Goal: Information Seeking & Learning: Learn about a topic

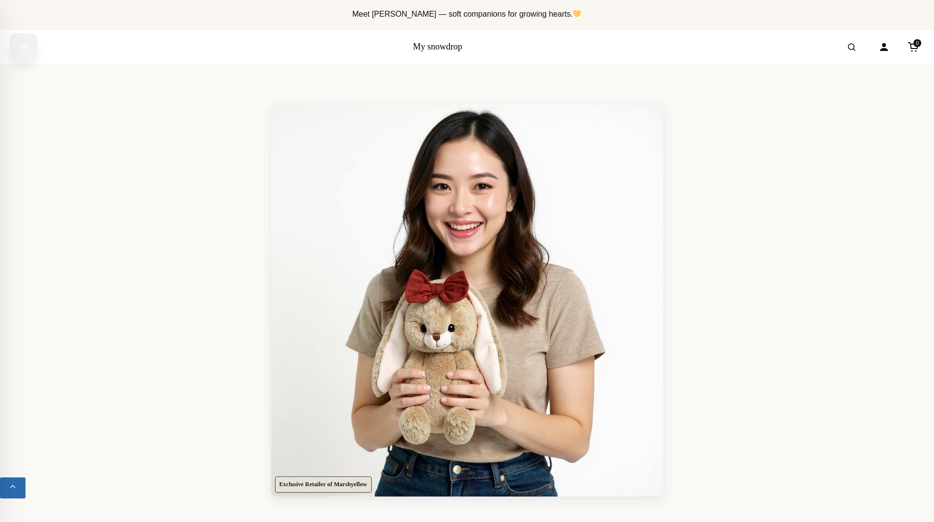
click at [20, 48] on icon "Open menu" at bounding box center [24, 47] width 10 height 18
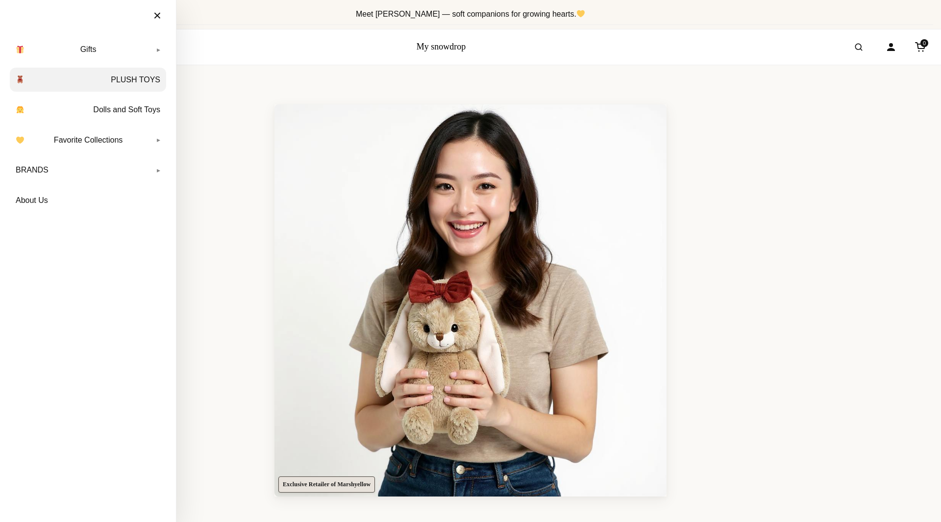
click at [90, 83] on link "PLUSH TOYS" at bounding box center [88, 80] width 156 height 25
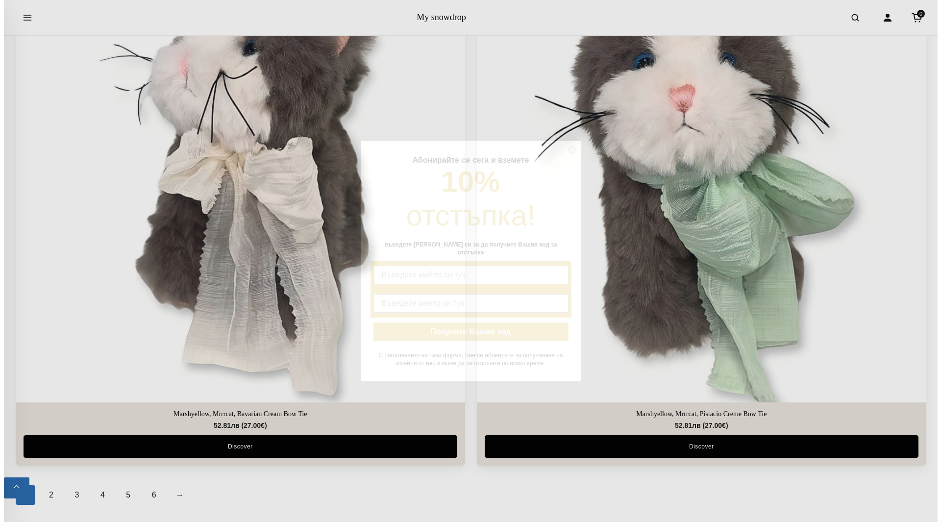
scroll to position [4291, 0]
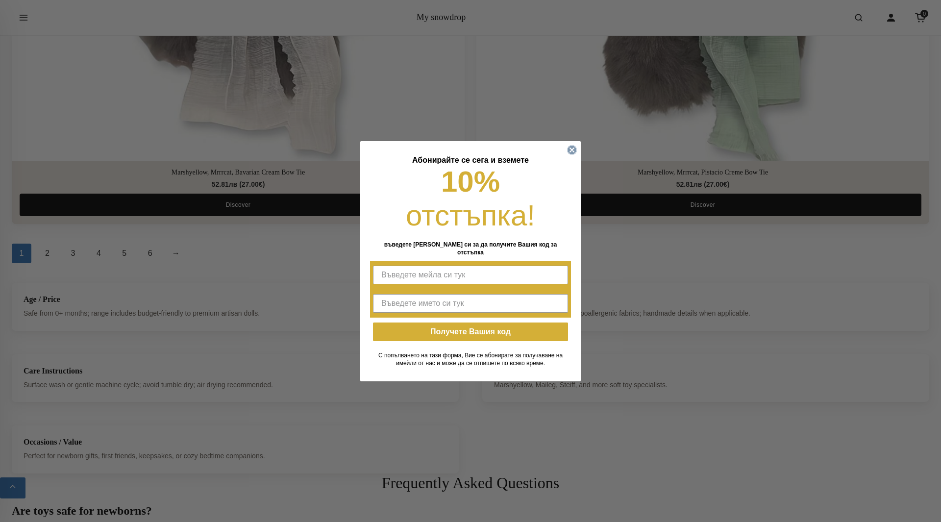
click at [572, 150] on circle "Close dialog" at bounding box center [572, 149] width 9 height 9
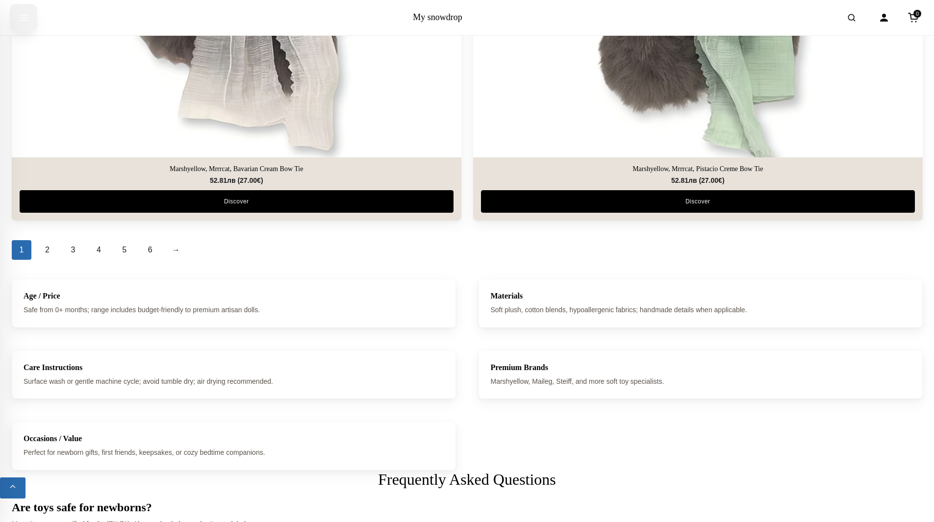
click at [30, 16] on button "Open menu" at bounding box center [23, 17] width 27 height 27
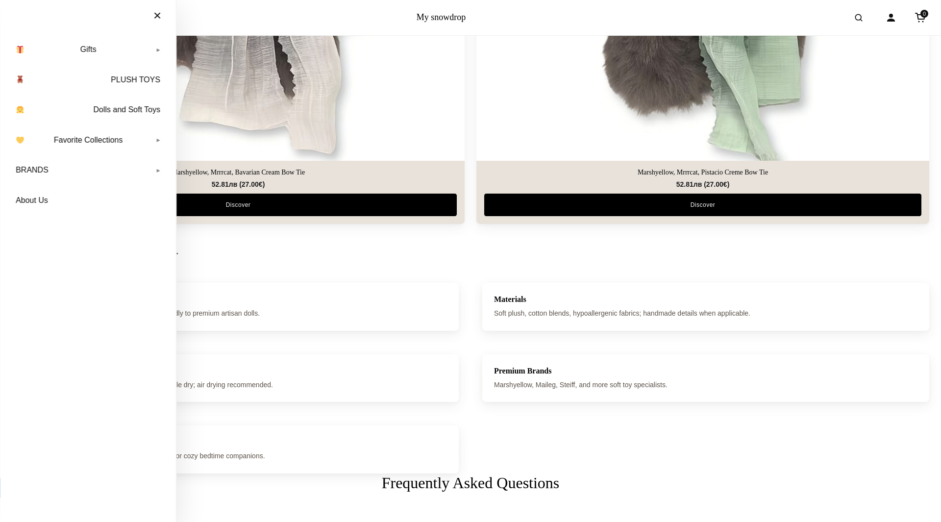
click at [314, 322] on div "Age / Price Safe from 0+ months; range includes budget-friendly to premium arti…" at bounding box center [235, 307] width 447 height 48
click at [275, 308] on p "Safe from 0+ months; range includes budget-friendly to premium artisan dolls." at bounding box center [236, 313] width 424 height 11
click at [249, 314] on p "Safe from 0+ months; range includes budget-friendly to premium artisan dolls." at bounding box center [236, 313] width 424 height 11
click at [150, 12] on button "×" at bounding box center [157, 16] width 27 height 22
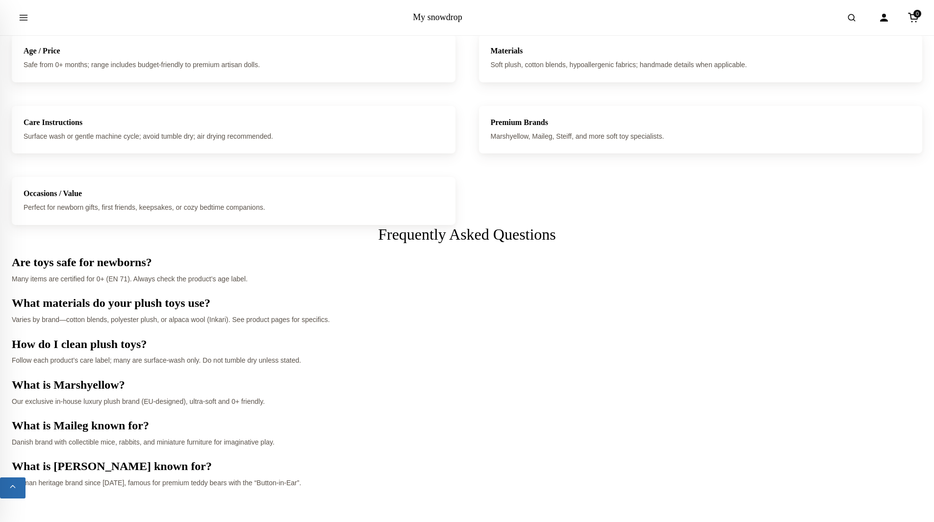
scroll to position [4265, 0]
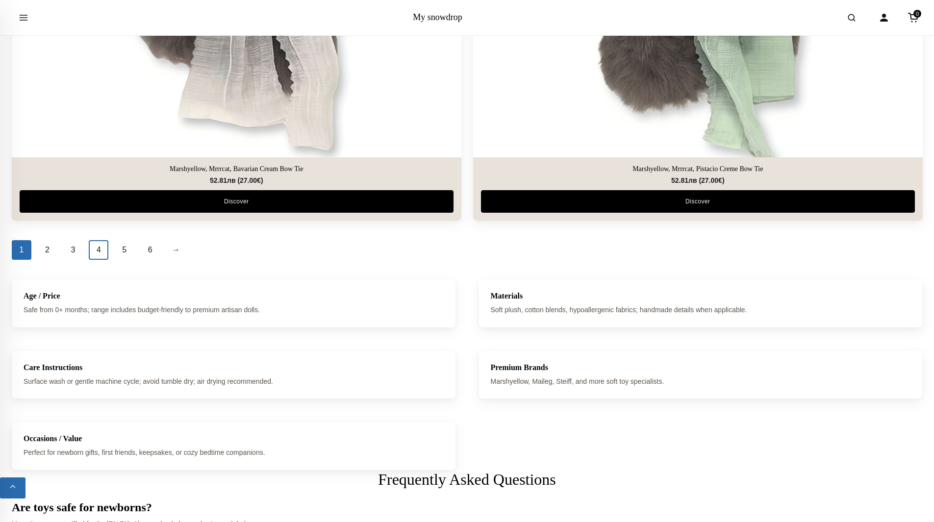
click at [94, 249] on link "4" at bounding box center [99, 250] width 20 height 20
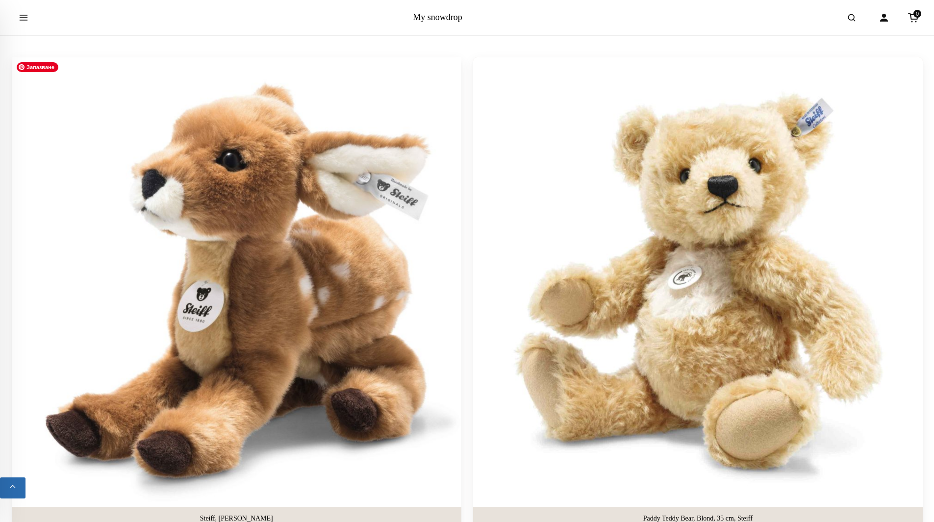
scroll to position [49, 0]
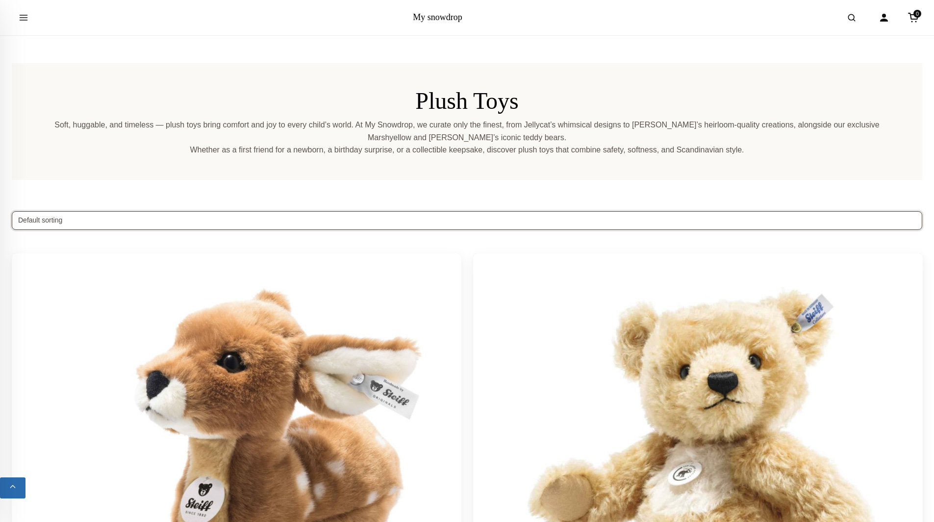
click at [175, 222] on select "Default sorting Sort by popularity Sort by average rating Sort by latest Sort b…" at bounding box center [467, 220] width 910 height 19
click at [175, 223] on select "Default sorting Sort by popularity Sort by average rating Sort by latest Sort b…" at bounding box center [467, 220] width 910 height 19
drag, startPoint x: 503, startPoint y: 105, endPoint x: 440, endPoint y: 17, distance: 108.3
click at [501, 103] on h1 "Plush Toys" at bounding box center [466, 101] width 863 height 28
click at [430, 11] on div "My snowdrop 0" at bounding box center [467, 17] width 934 height 35
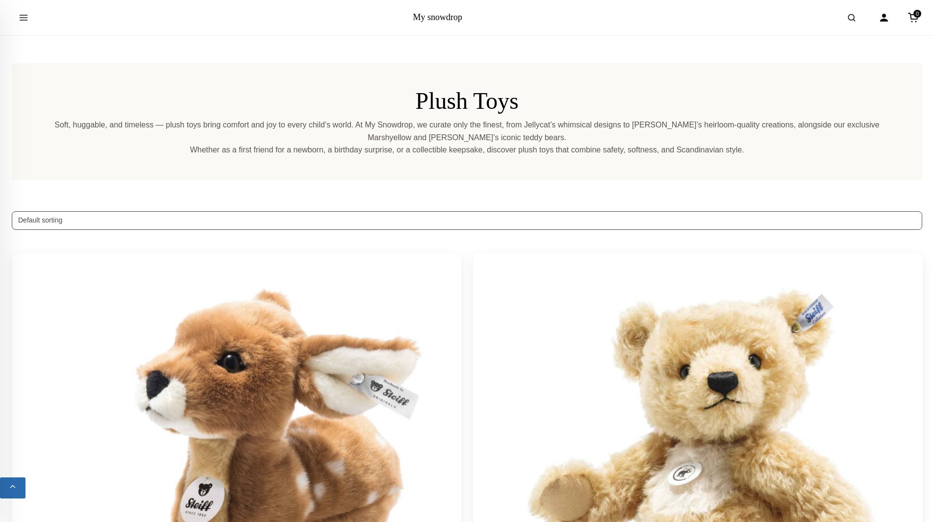
click at [430, 17] on link "My snowdrop" at bounding box center [438, 17] width 50 height 10
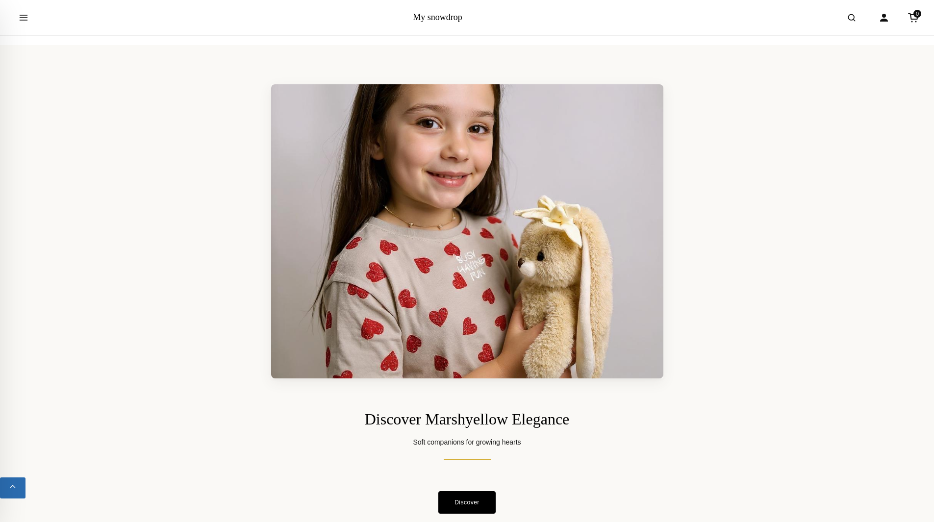
scroll to position [7490, 0]
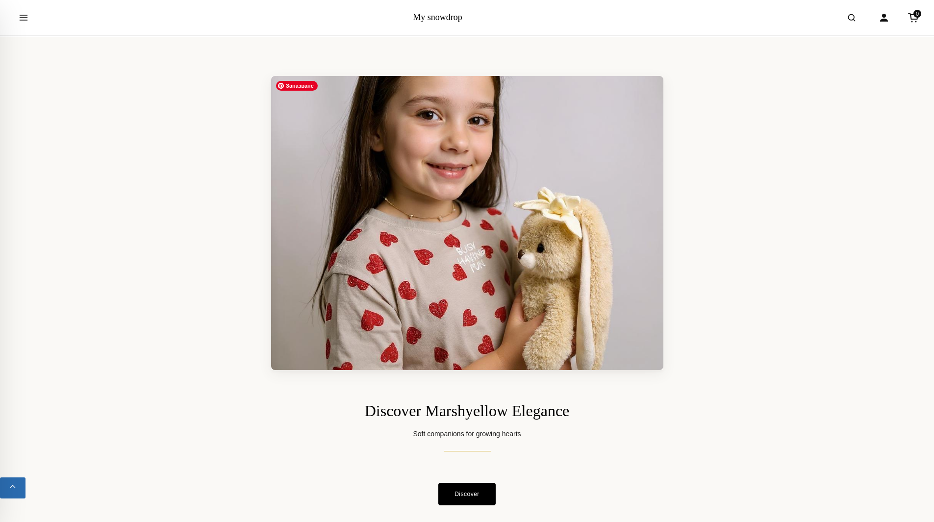
click at [495, 269] on img at bounding box center [467, 223] width 392 height 294
click at [474, 419] on h2 "Discover Marshyellow Elegance" at bounding box center [467, 410] width 686 height 19
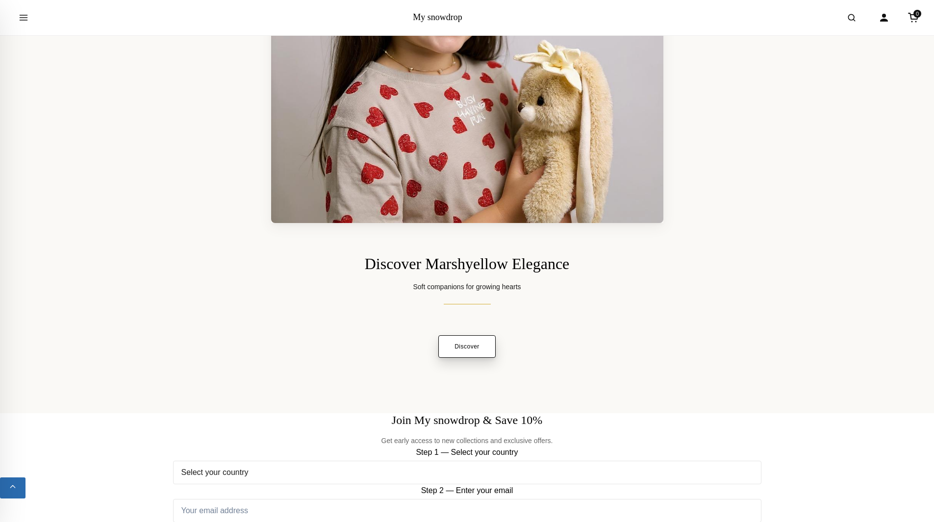
click at [465, 346] on link "Discover" at bounding box center [466, 346] width 57 height 23
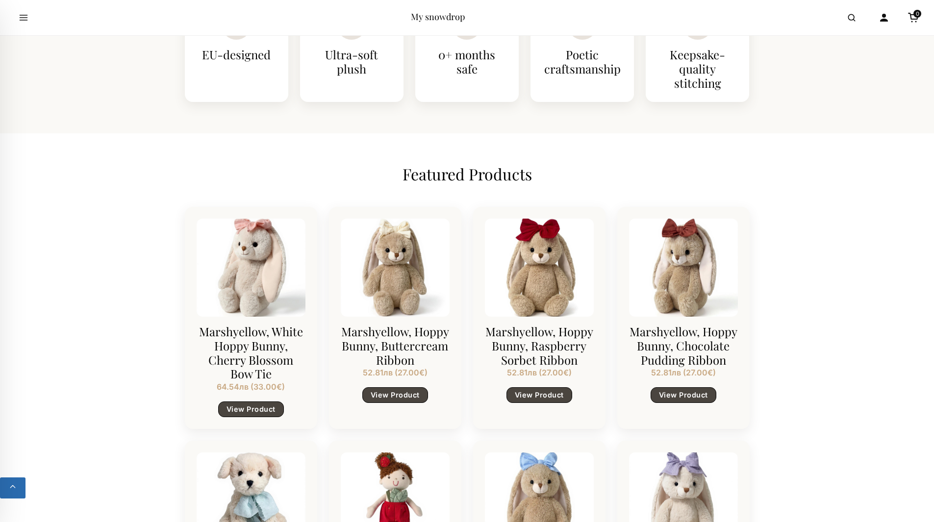
scroll to position [539, 0]
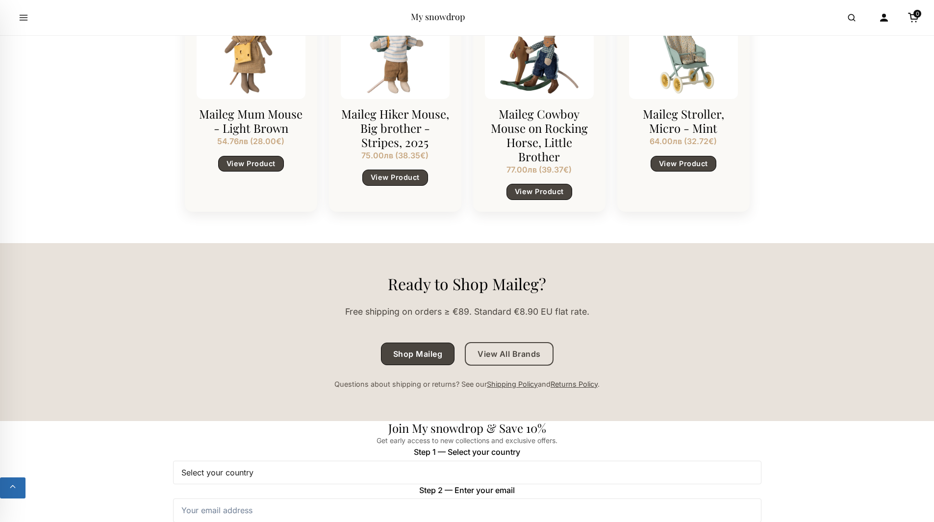
scroll to position [980, 0]
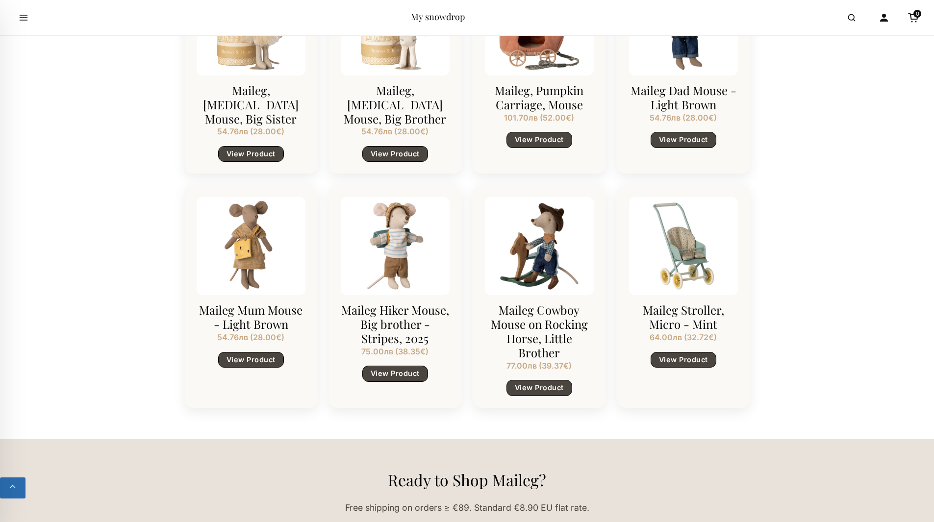
click at [400, 365] on div "Maileg Hiker Mouse, Big brother - Stripes, 2025 75.00 лв ( 38.35 € ) View Produ…" at bounding box center [395, 296] width 132 height 222
click at [399, 370] on link "View Product" at bounding box center [395, 373] width 66 height 16
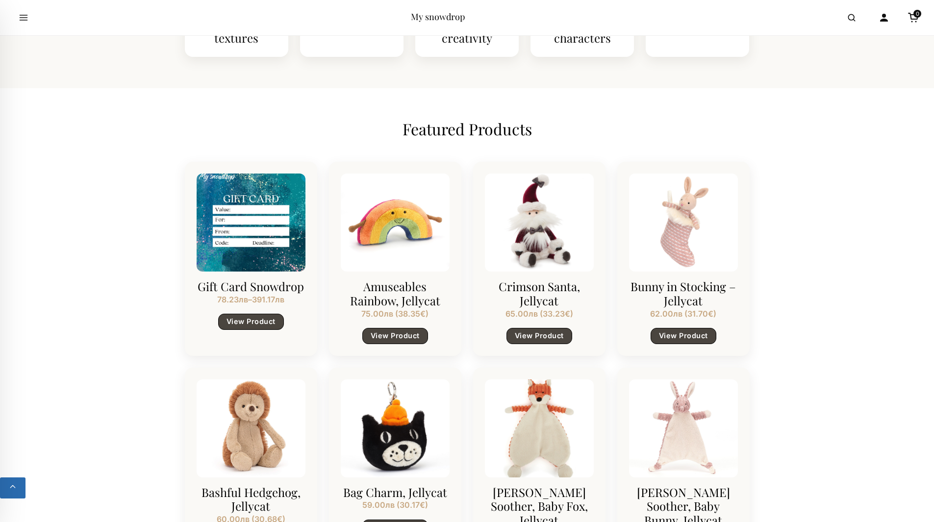
scroll to position [931, 0]
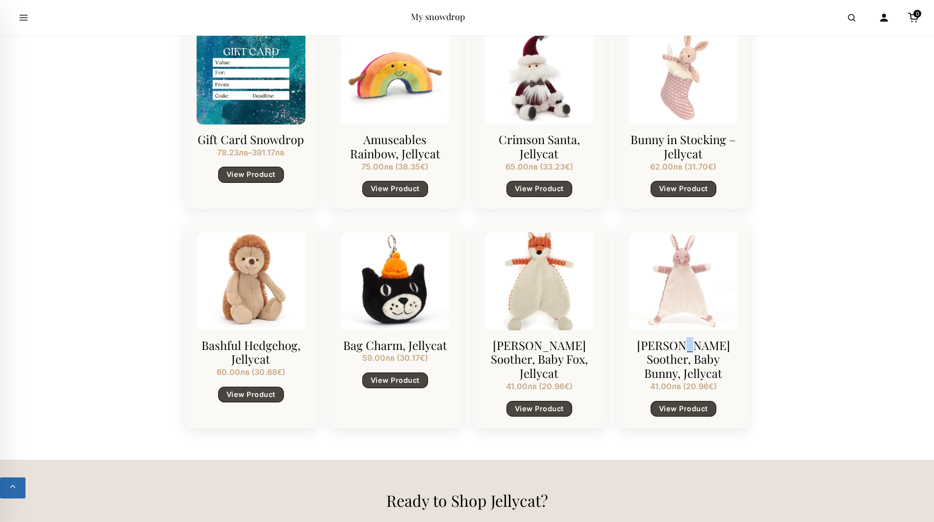
click at [678, 351] on h3 "[PERSON_NAME] Soother, Baby Bunny, Jellycat" at bounding box center [683, 359] width 109 height 42
click at [686, 282] on div at bounding box center [683, 281] width 109 height 98
click at [693, 400] on link "View Product" at bounding box center [683, 408] width 66 height 16
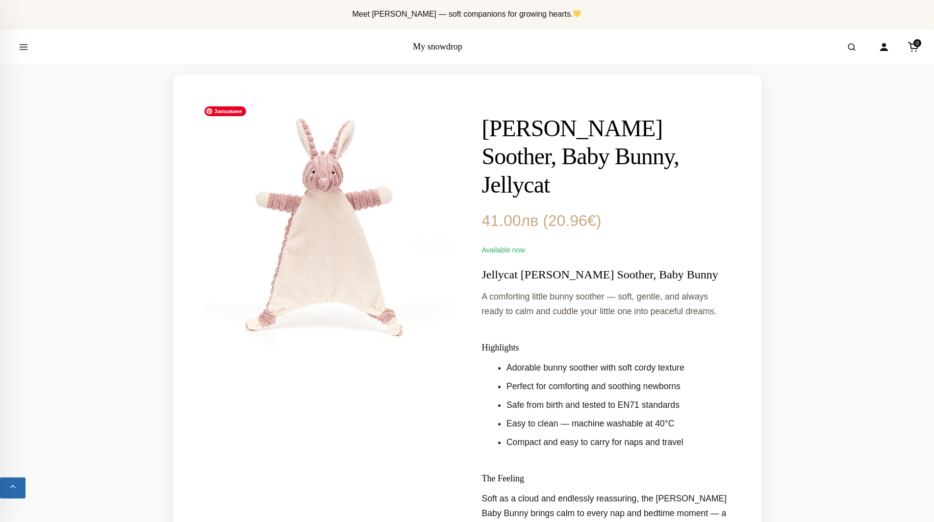
click at [343, 221] on img at bounding box center [327, 228] width 255 height 255
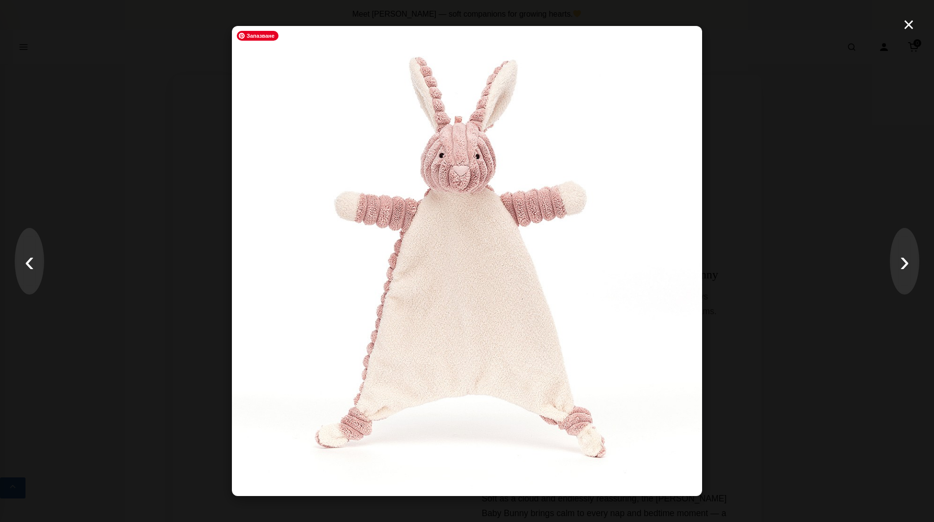
click at [428, 192] on img at bounding box center [467, 261] width 470 height 470
click at [912, 25] on button "×" at bounding box center [908, 24] width 21 height 29
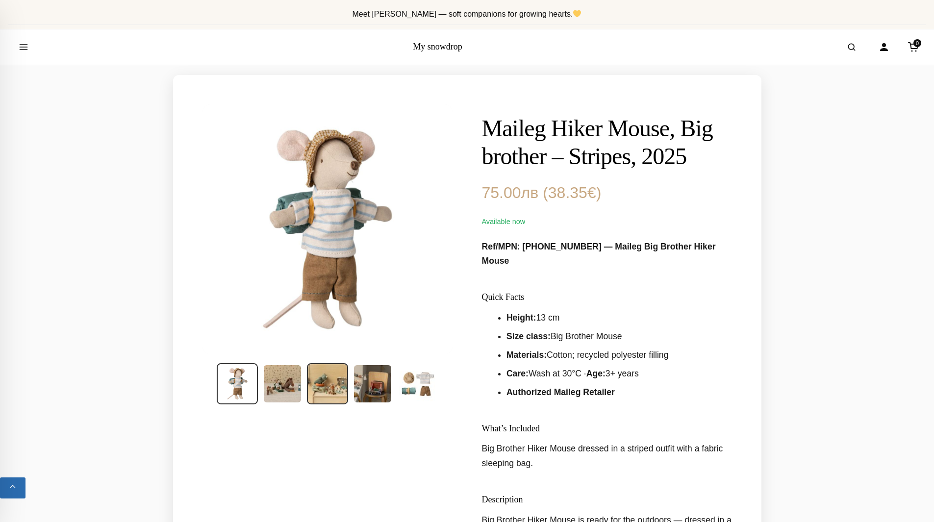
click at [341, 381] on img at bounding box center [327, 383] width 41 height 41
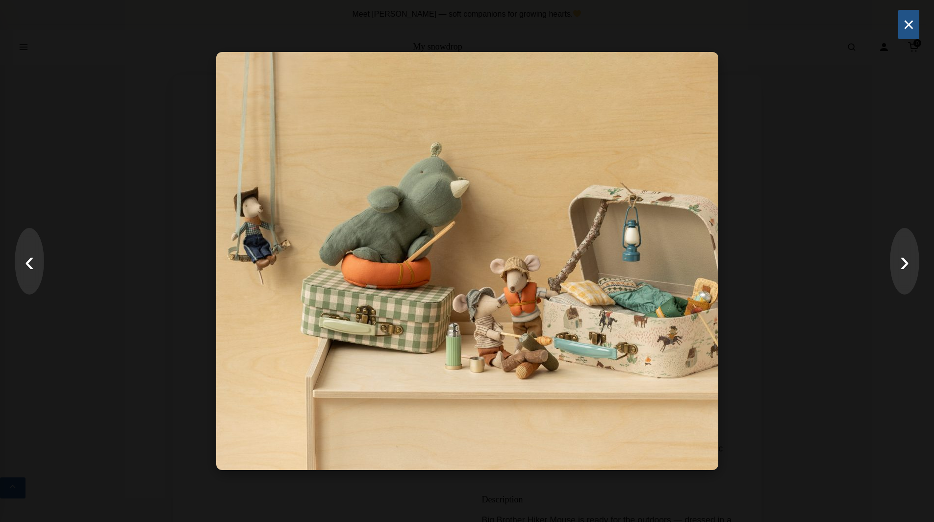
click at [913, 28] on button "×" at bounding box center [908, 24] width 21 height 29
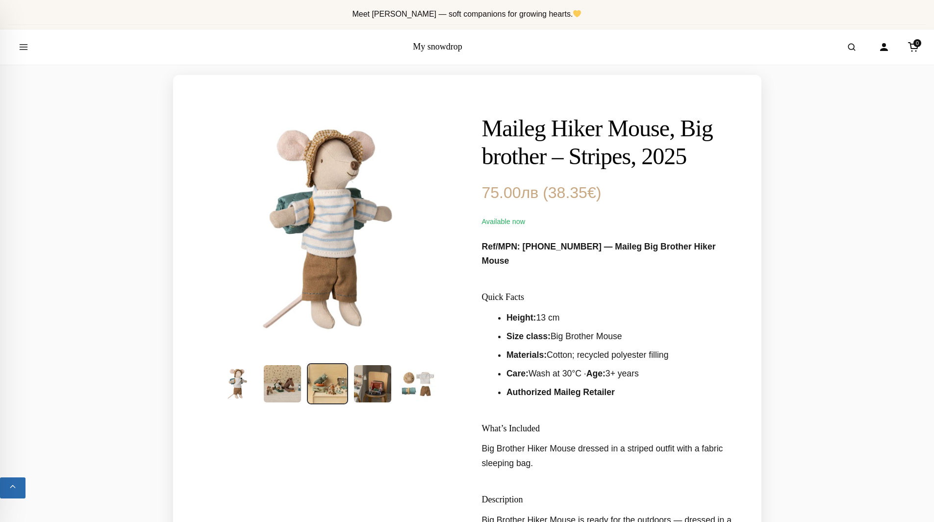
click at [458, 44] on link "My snowdrop" at bounding box center [438, 47] width 50 height 10
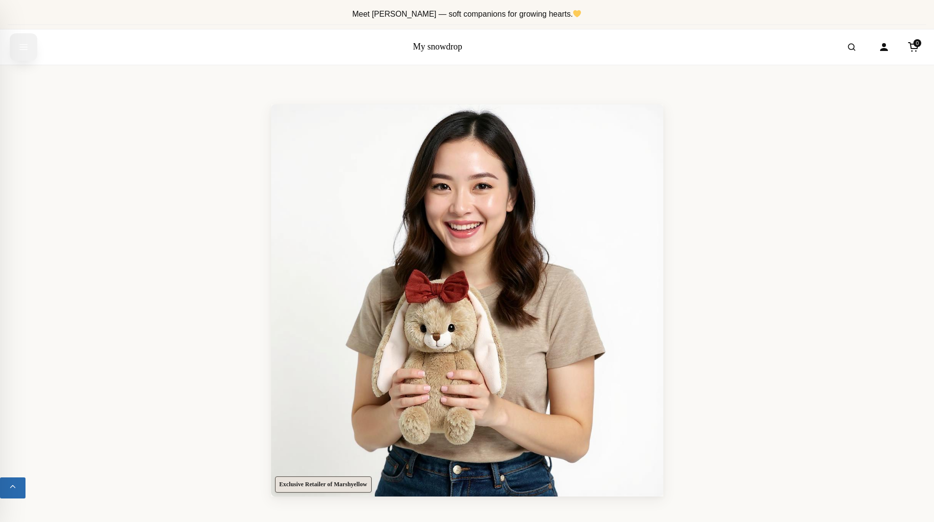
click at [22, 47] on icon "Open menu" at bounding box center [23, 47] width 7 height 5
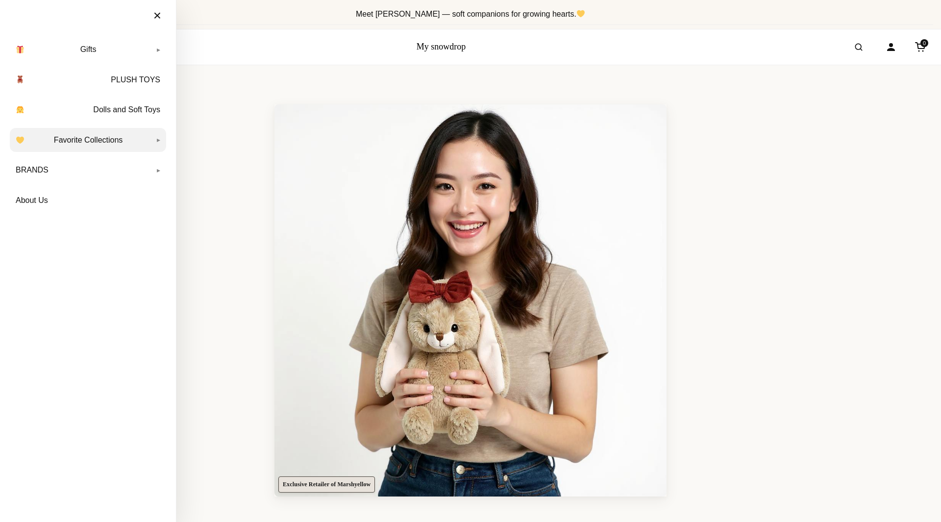
click at [83, 135] on link "Favorite Collections" at bounding box center [88, 140] width 156 height 25
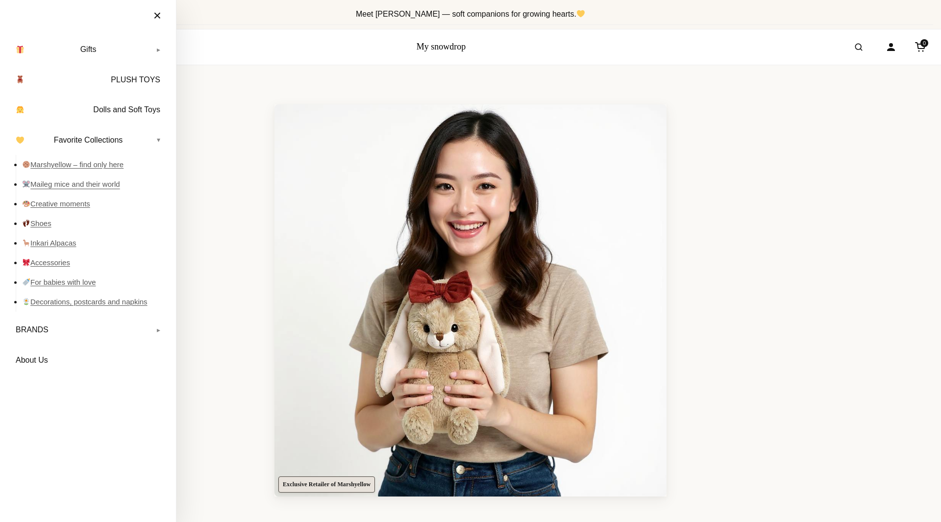
click at [92, 188] on link "Maileg mice and their world" at bounding box center [94, 185] width 144 height 20
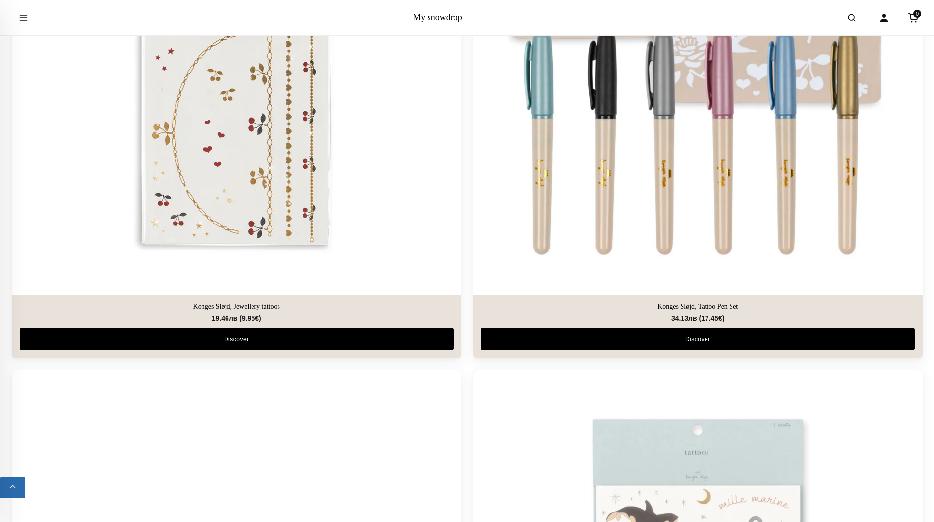
scroll to position [2260, 0]
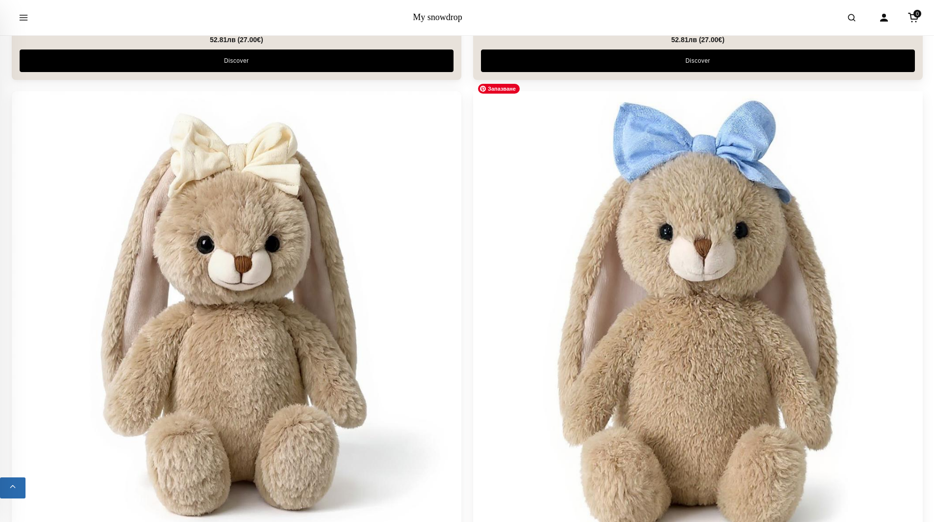
scroll to position [784, 0]
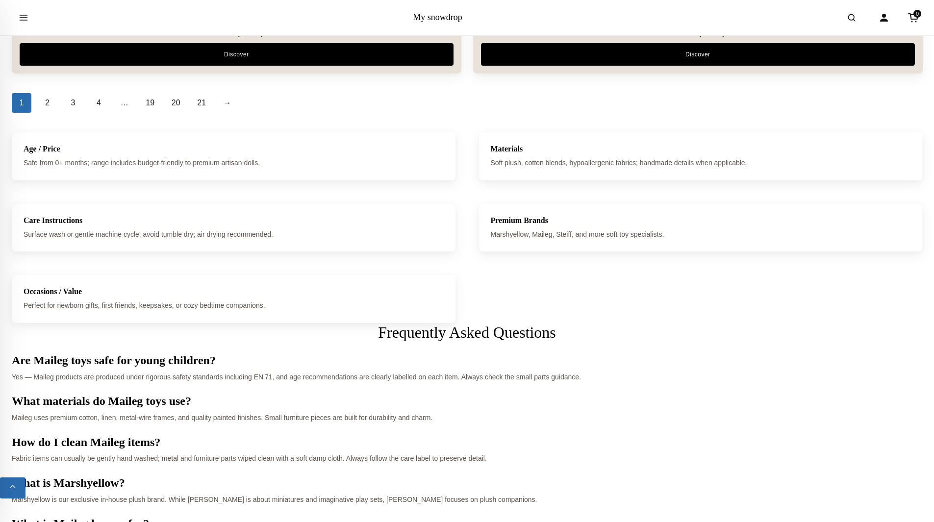
scroll to position [4265, 0]
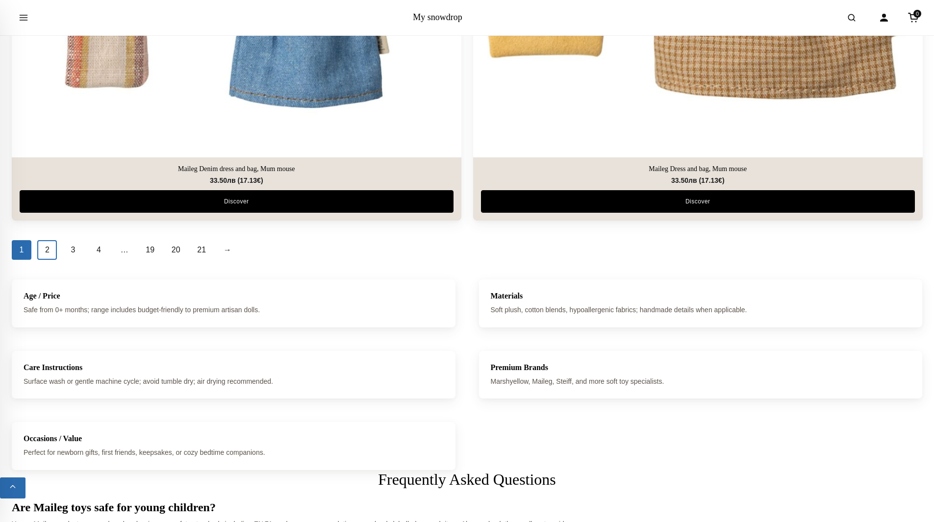
click at [47, 243] on link "2" at bounding box center [47, 250] width 20 height 20
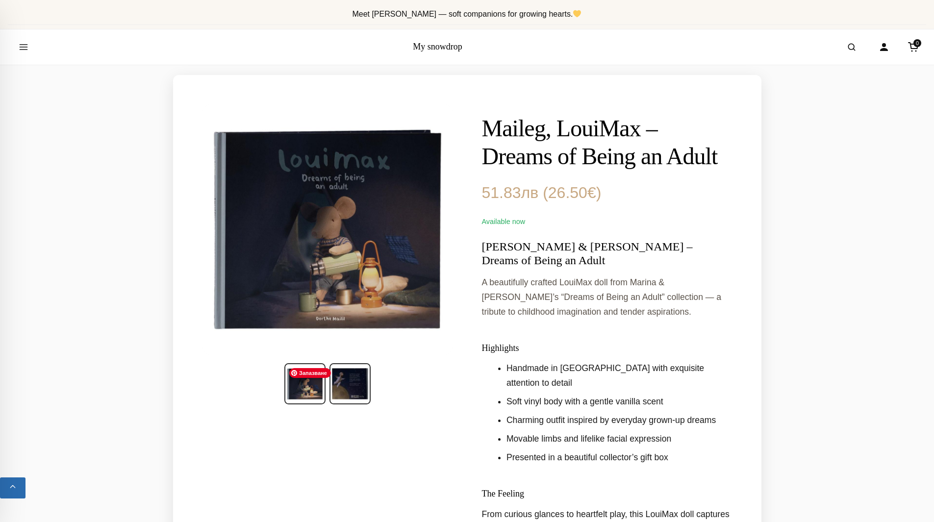
click at [349, 376] on img at bounding box center [349, 383] width 41 height 41
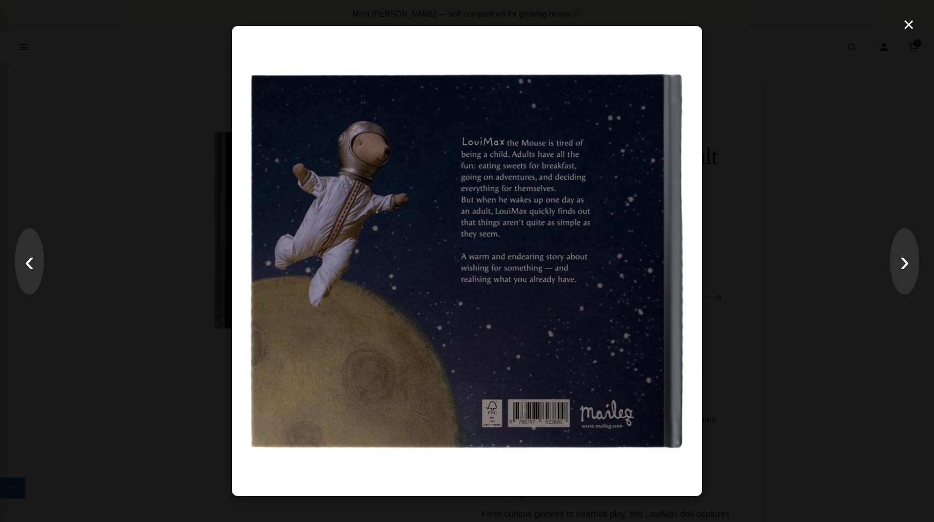
click at [927, 258] on div "× ‹ ›" at bounding box center [467, 261] width 934 height 522
drag, startPoint x: 916, startPoint y: 260, endPoint x: 916, endPoint y: 254, distance: 5.9
click at [916, 258] on button "›" at bounding box center [904, 261] width 29 height 67
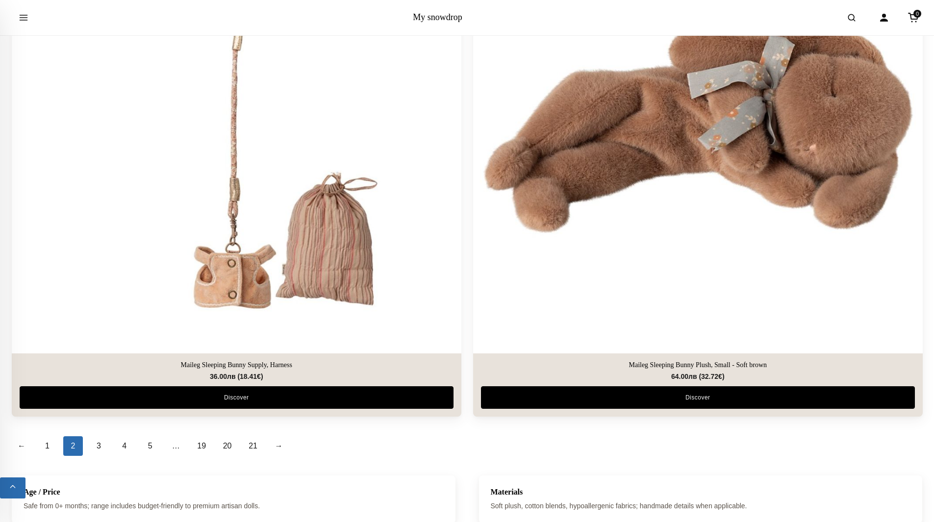
scroll to position [4019, 0]
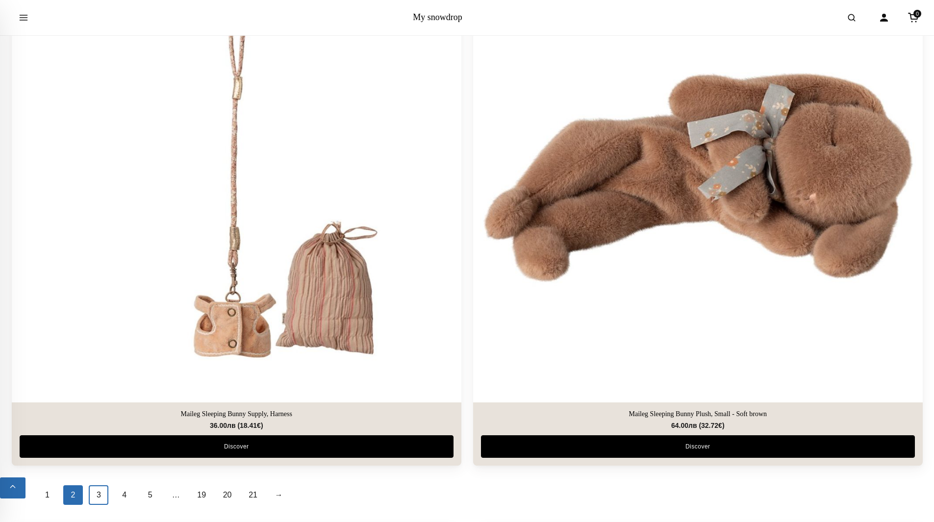
click at [97, 485] on link "3" at bounding box center [99, 495] width 20 height 20
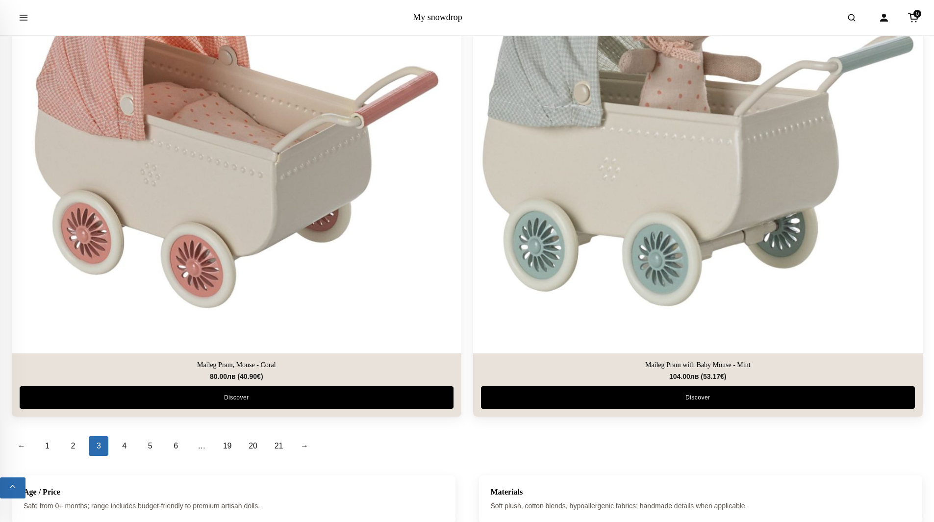
scroll to position [4167, 0]
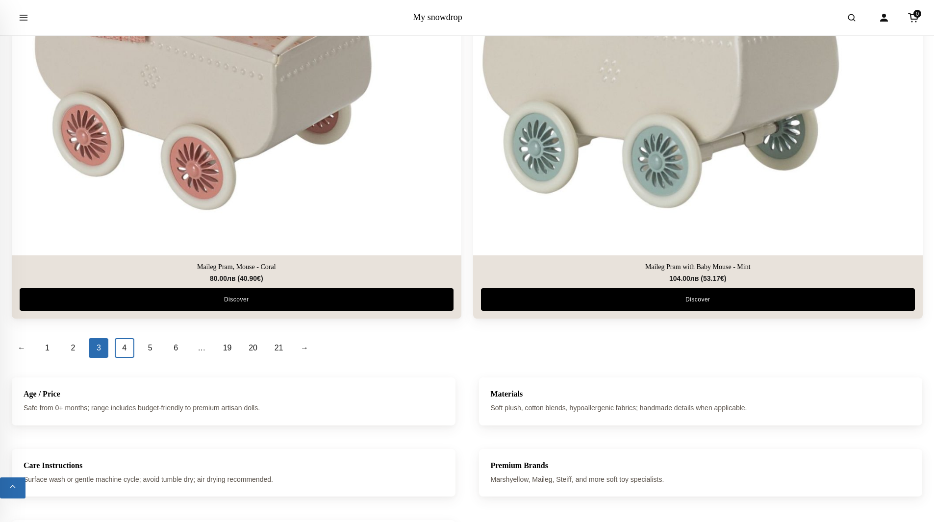
click at [128, 338] on link "4" at bounding box center [125, 348] width 20 height 20
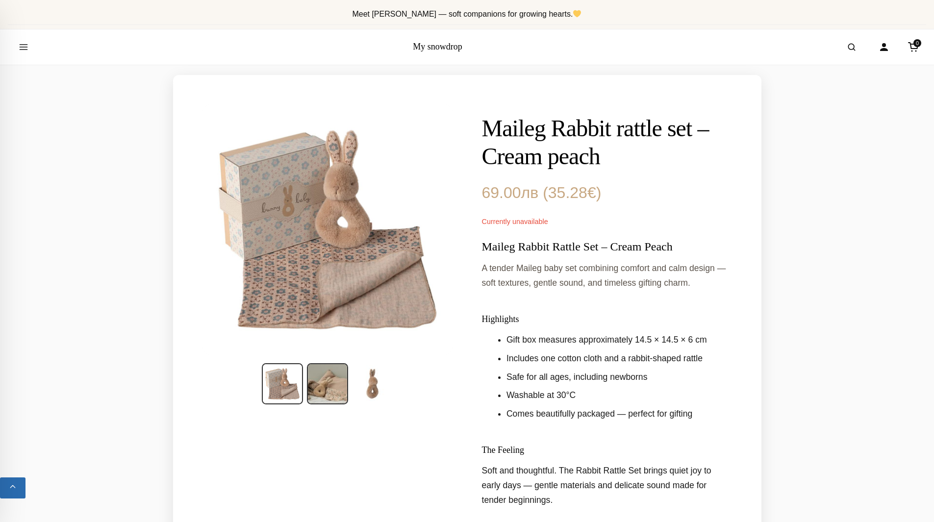
click at [338, 388] on img at bounding box center [327, 383] width 41 height 41
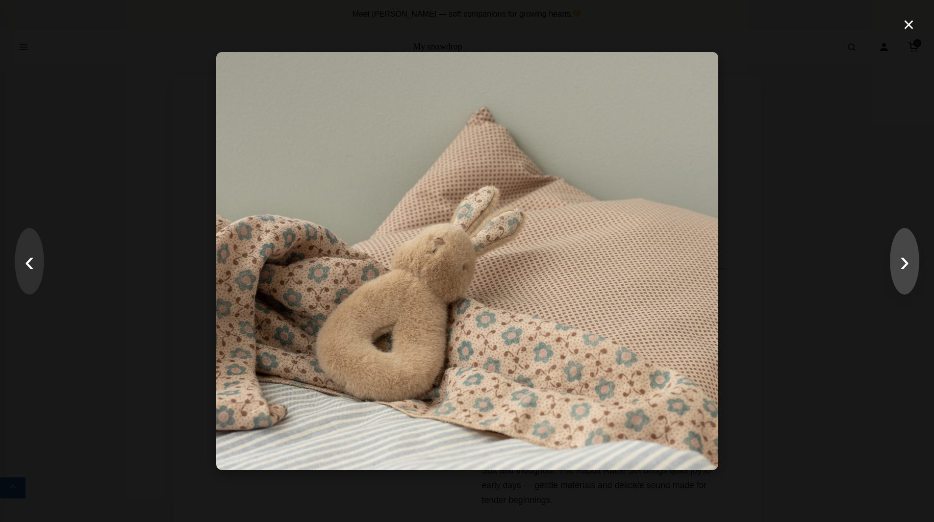
click at [894, 256] on button "›" at bounding box center [904, 261] width 29 height 67
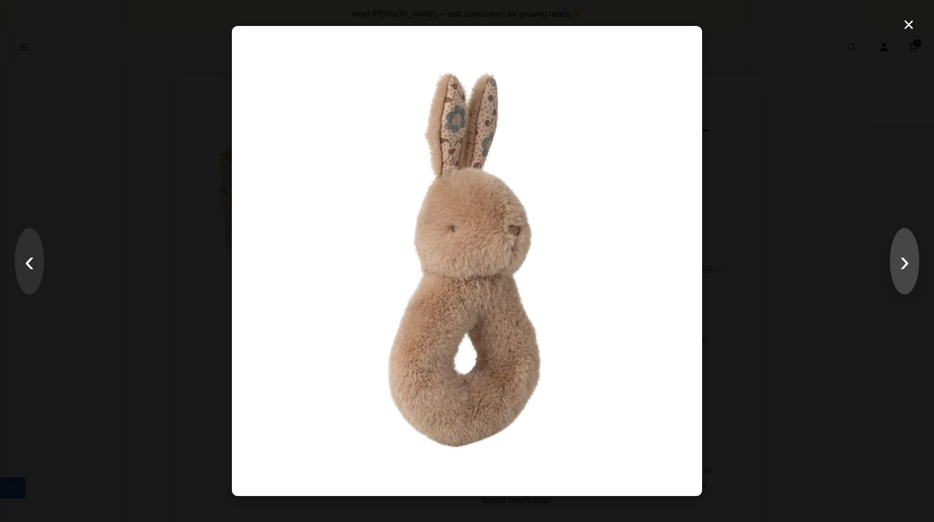
click at [895, 260] on button "›" at bounding box center [904, 261] width 29 height 67
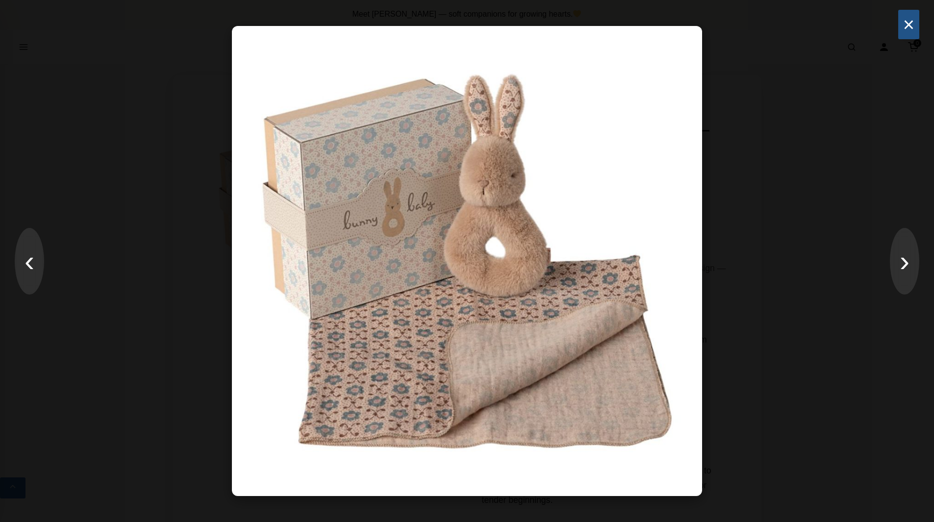
click at [908, 23] on button "×" at bounding box center [908, 24] width 21 height 29
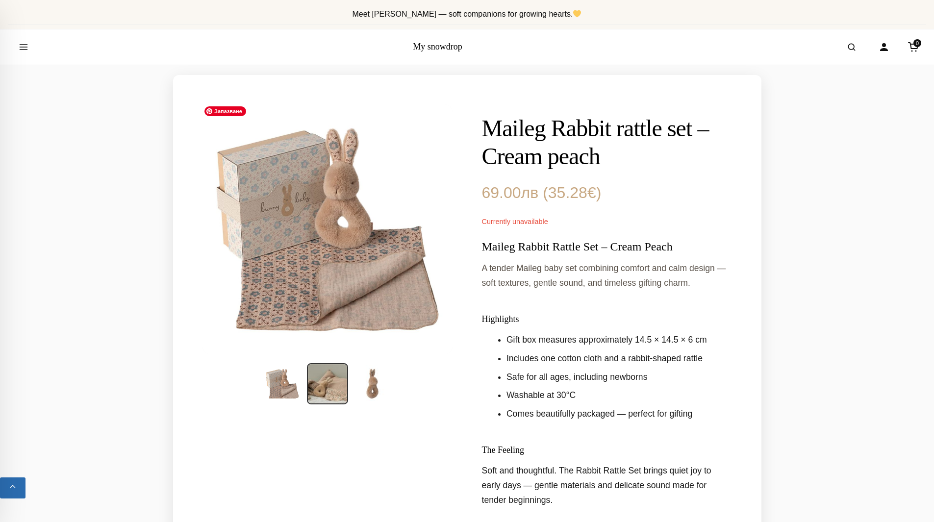
click at [327, 324] on img at bounding box center [327, 228] width 255 height 255
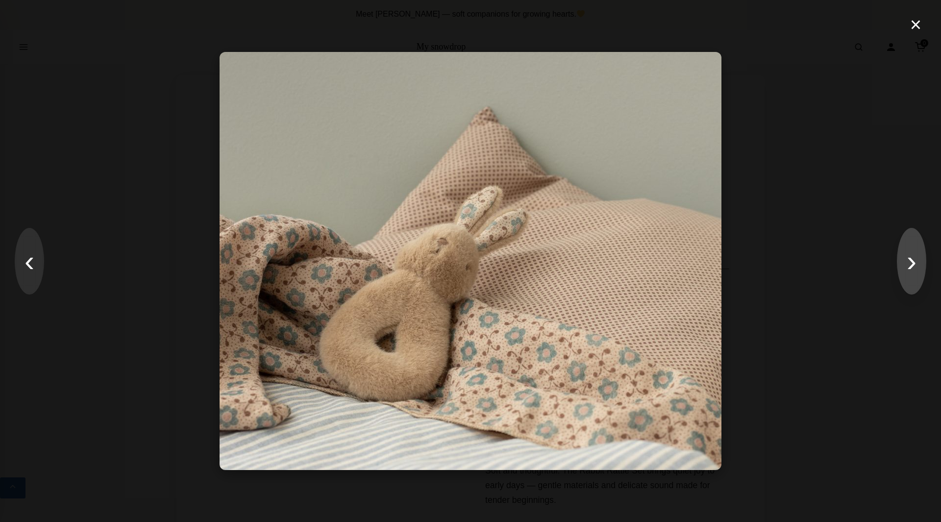
click at [920, 259] on button "›" at bounding box center [911, 261] width 29 height 67
click at [913, 29] on button "×" at bounding box center [915, 24] width 21 height 29
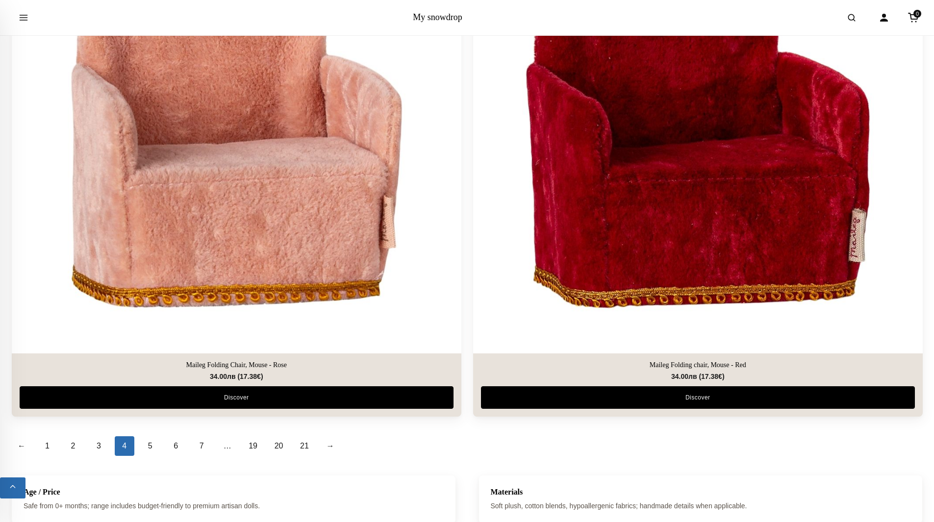
scroll to position [4216, 0]
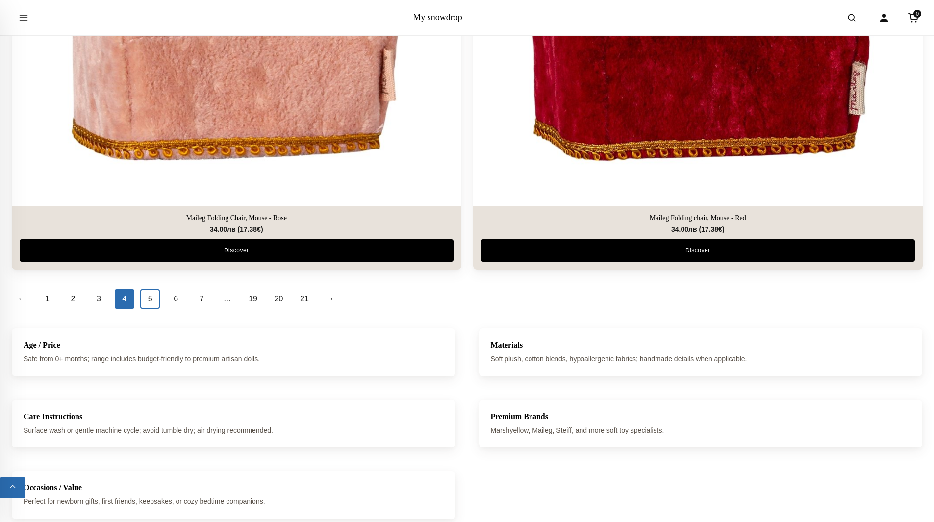
click at [152, 289] on link "5" at bounding box center [150, 299] width 20 height 20
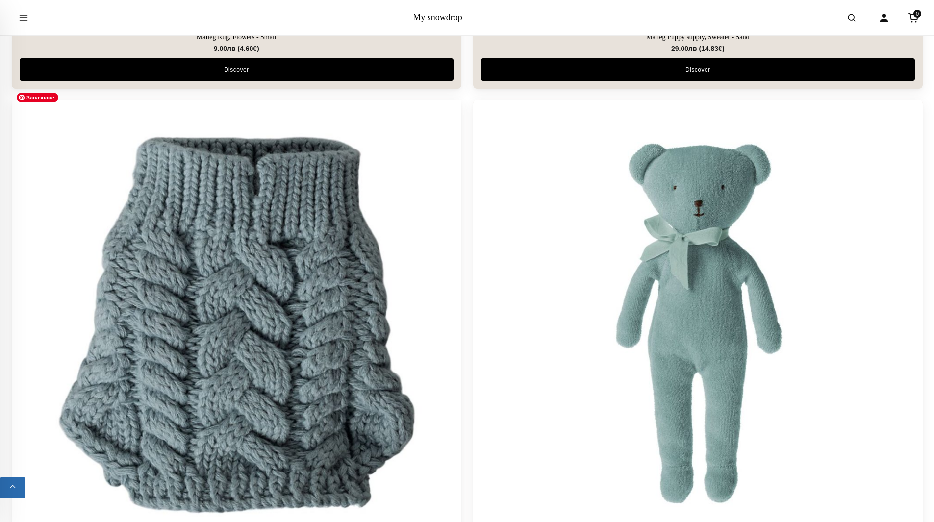
scroll to position [4118, 0]
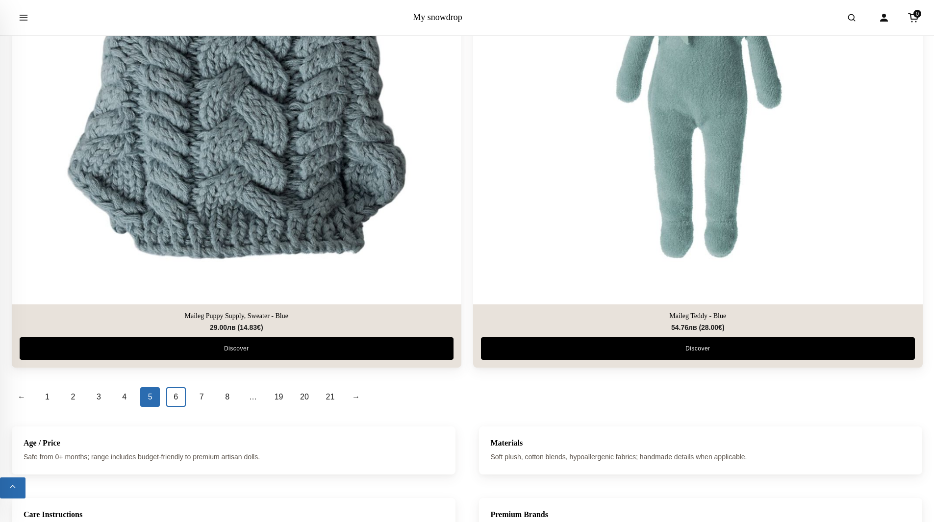
click at [177, 387] on link "6" at bounding box center [176, 397] width 20 height 20
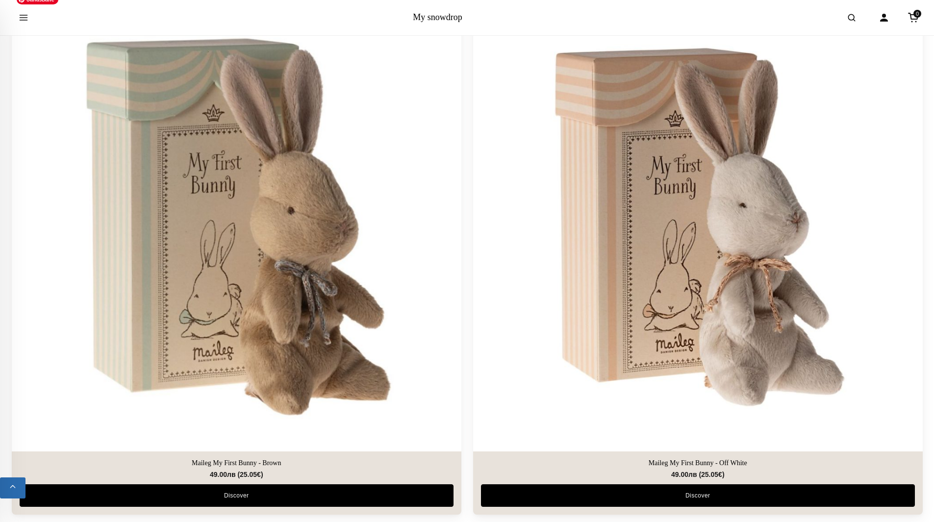
scroll to position [4216, 0]
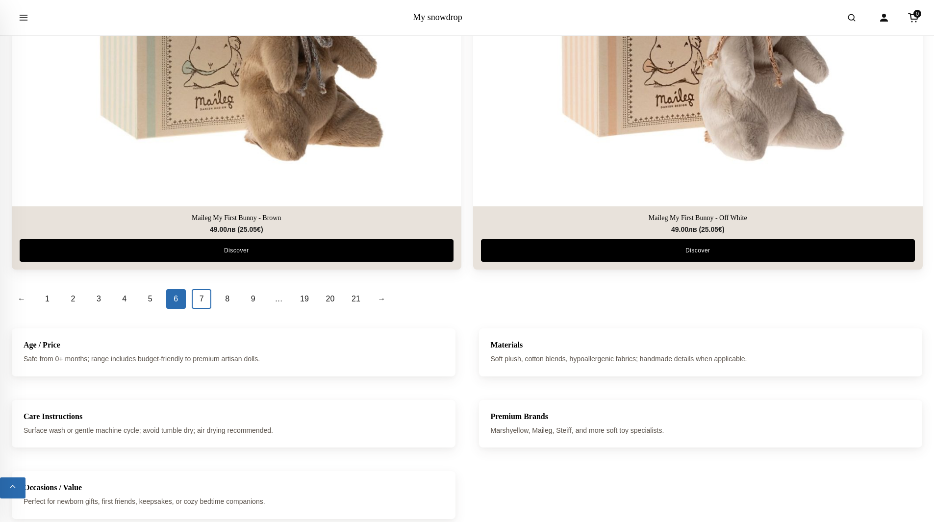
click at [204, 289] on link "7" at bounding box center [202, 299] width 20 height 20
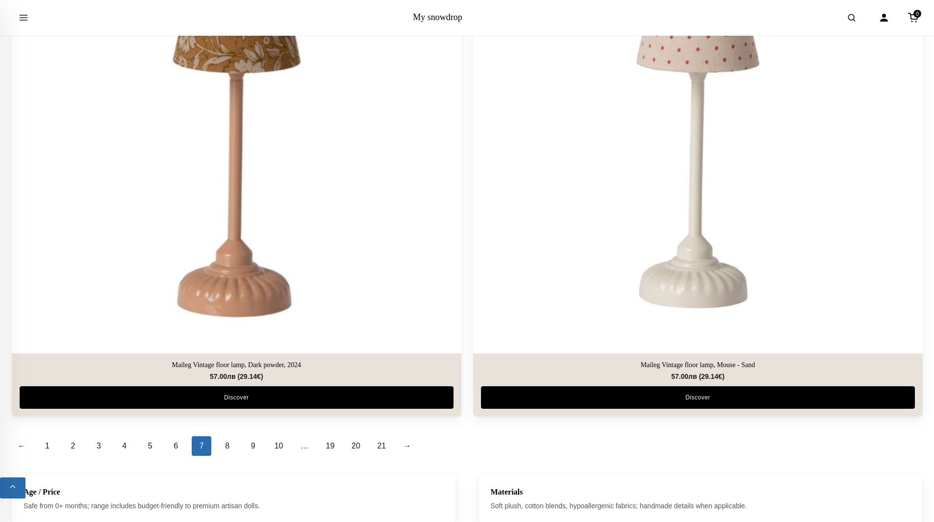
scroll to position [4118, 0]
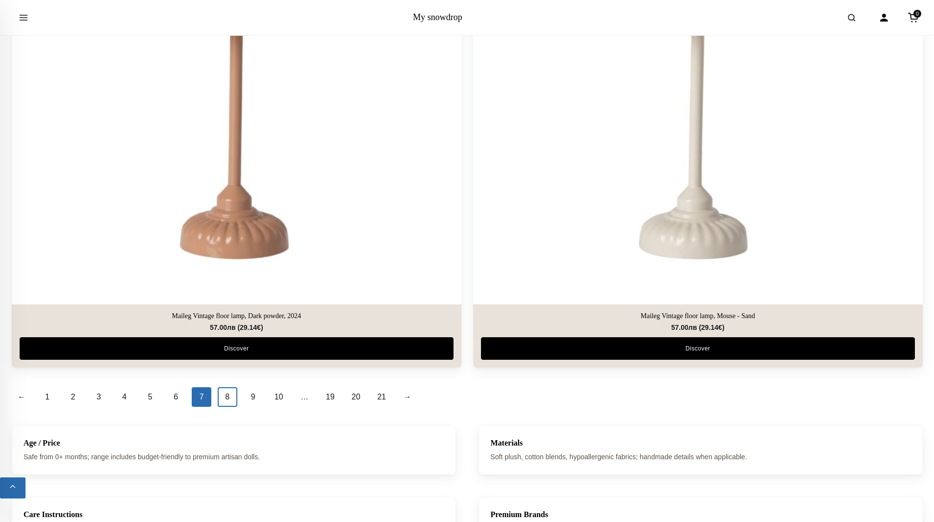
click at [224, 387] on link "8" at bounding box center [228, 397] width 20 height 20
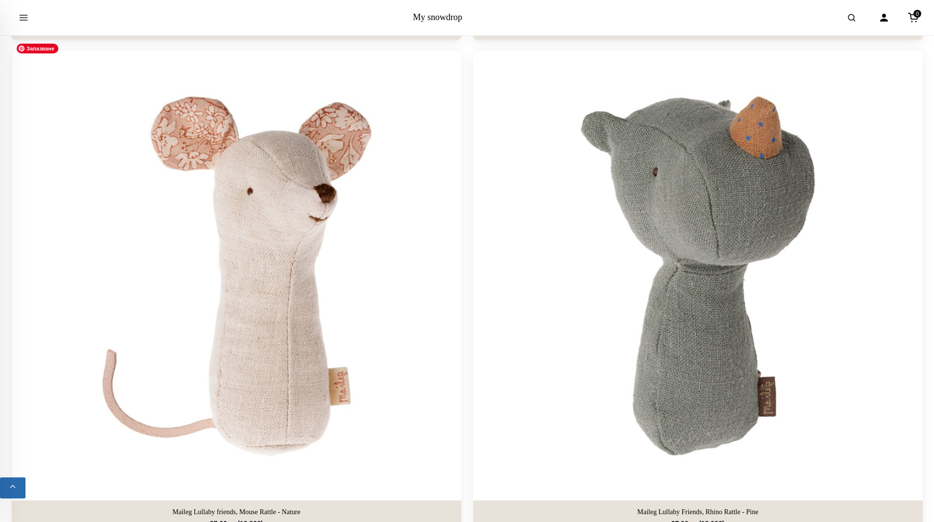
scroll to position [4068, 0]
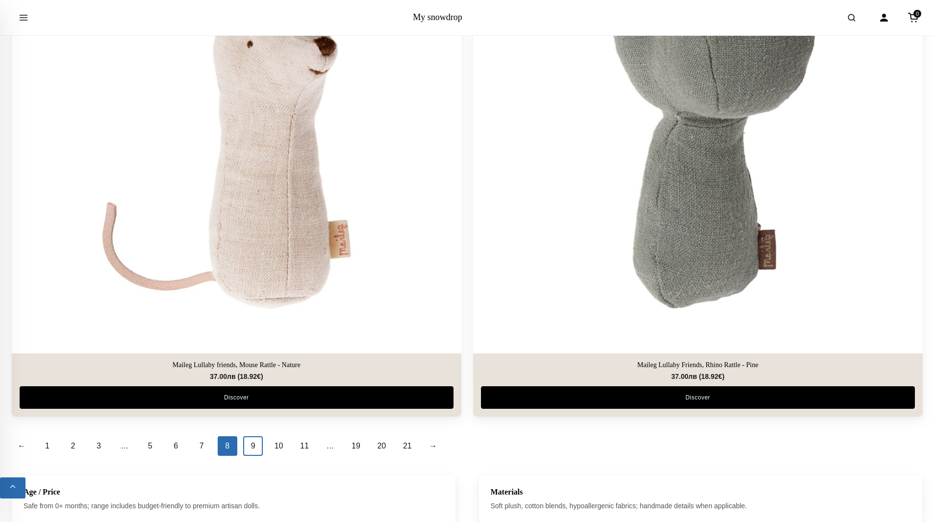
click at [261, 436] on link "9" at bounding box center [253, 446] width 20 height 20
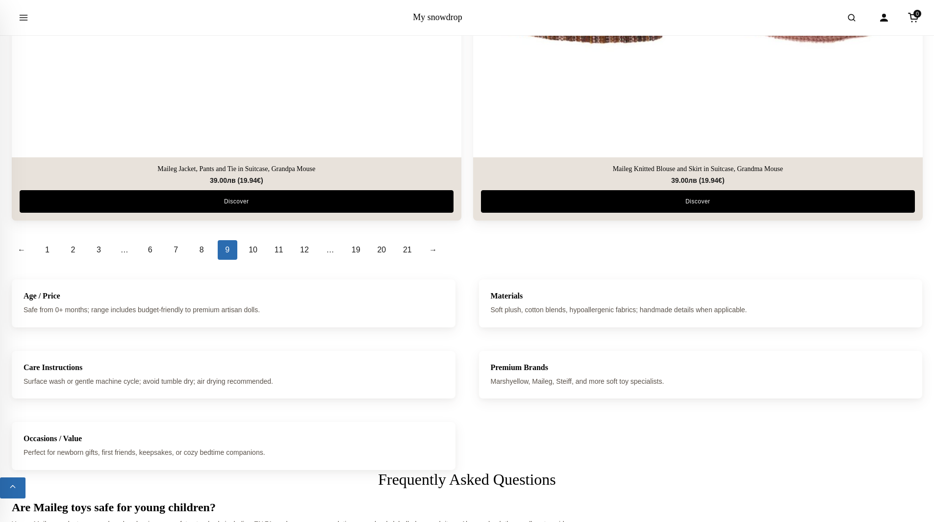
scroll to position [4314, 0]
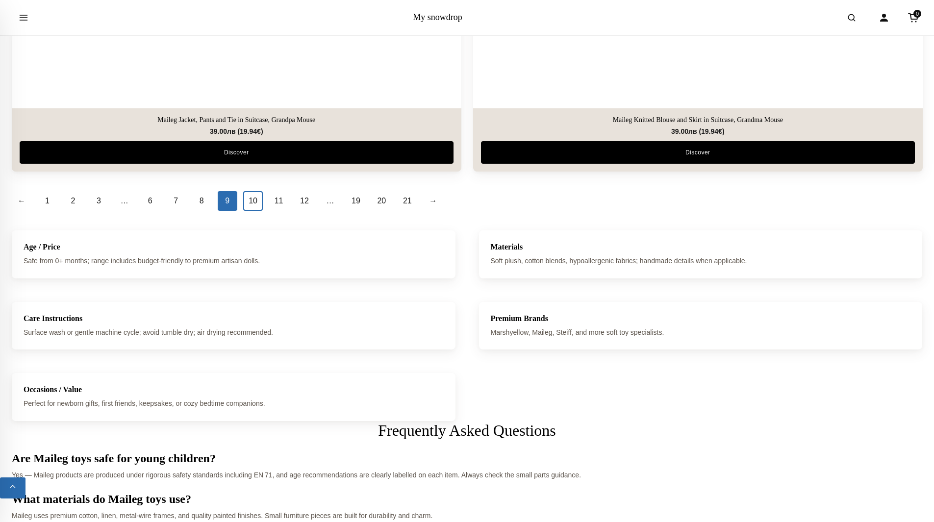
click at [254, 192] on link "10" at bounding box center [253, 201] width 20 height 20
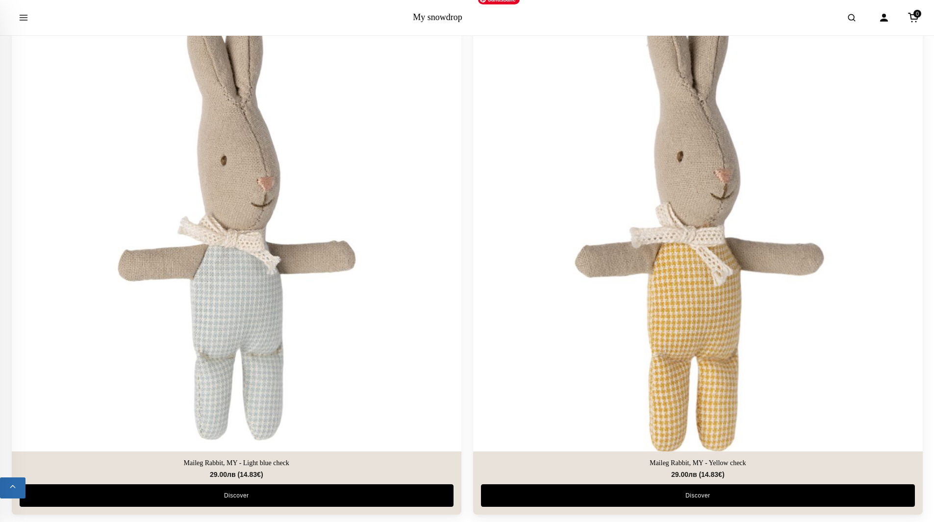
scroll to position [4019, 0]
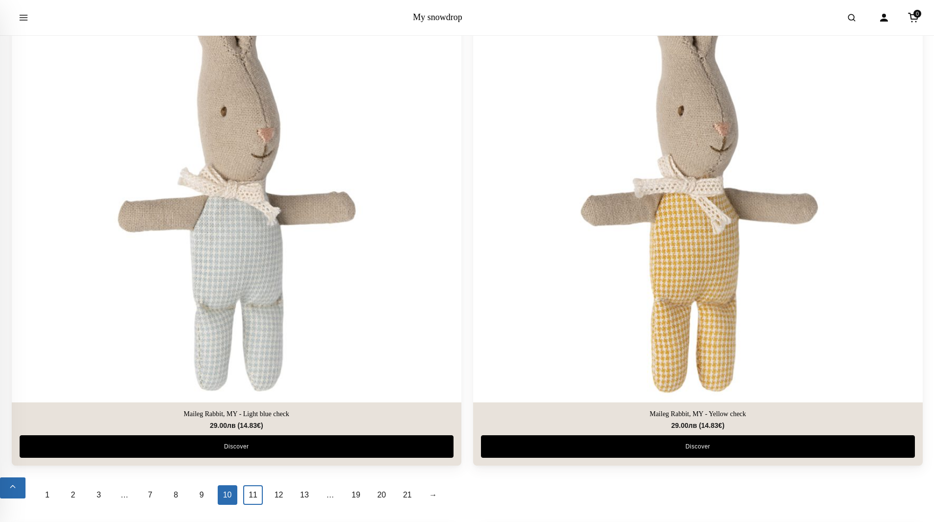
click at [250, 487] on link "11" at bounding box center [253, 495] width 20 height 20
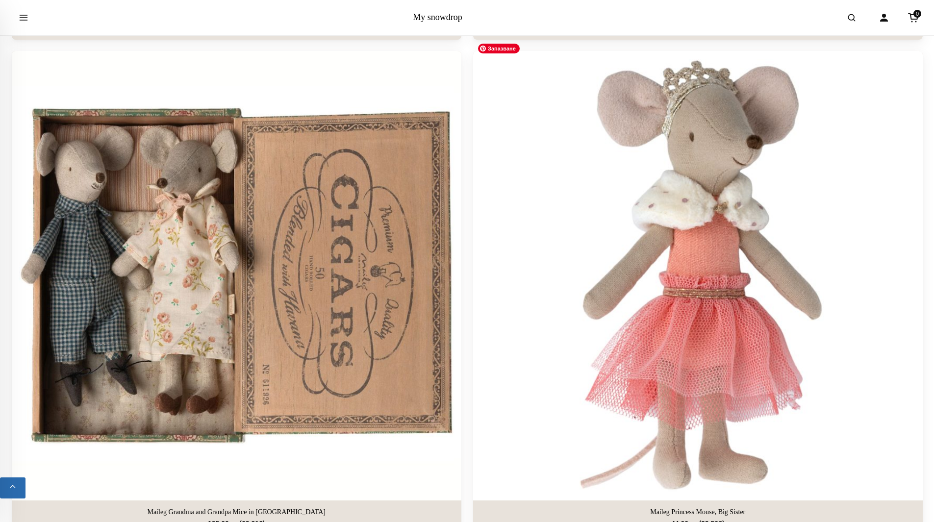
scroll to position [4167, 0]
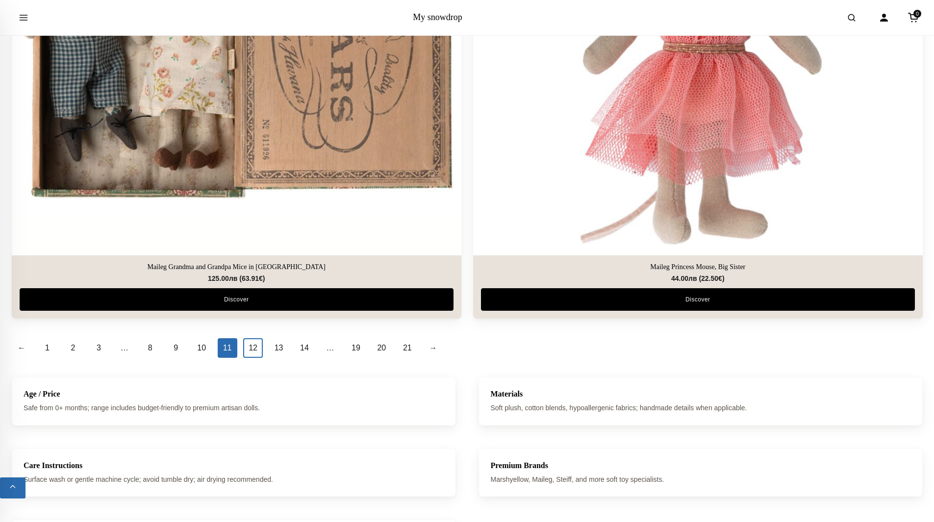
click at [250, 338] on link "12" at bounding box center [253, 348] width 20 height 20
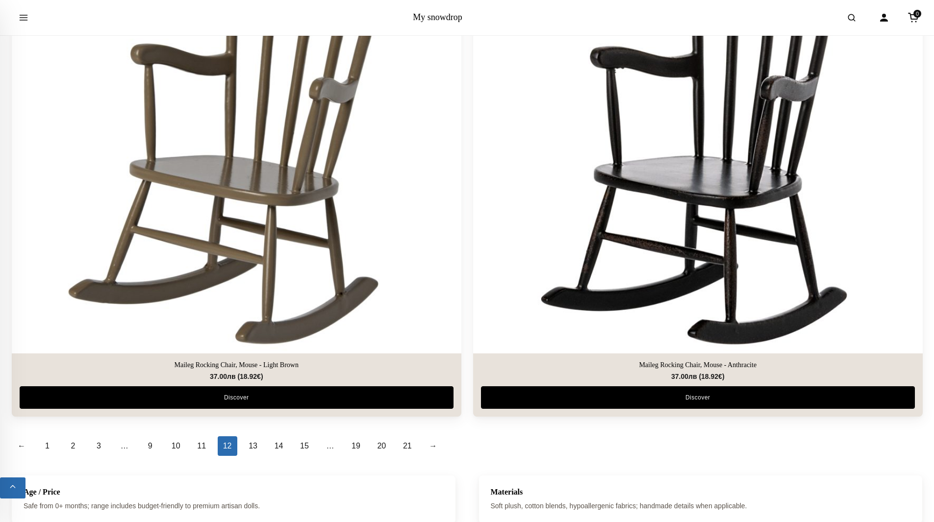
scroll to position [4118, 0]
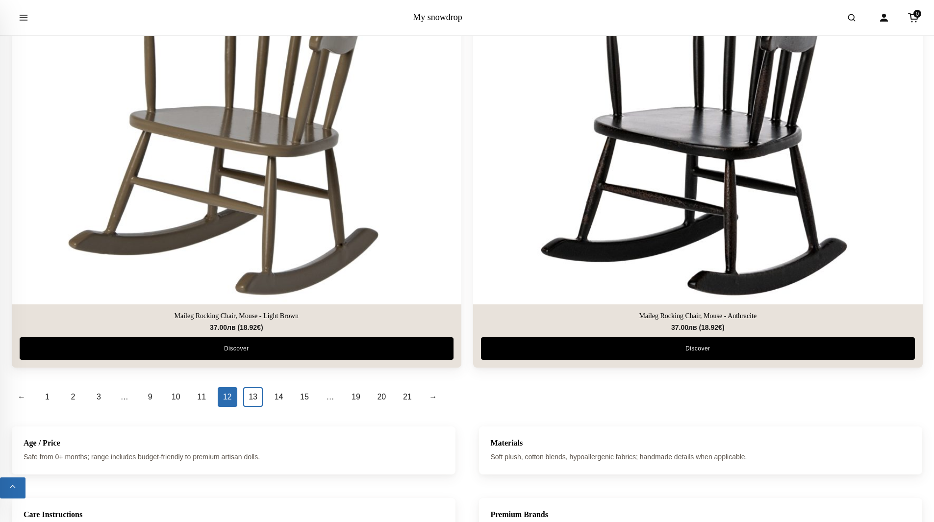
click at [254, 389] on link "13" at bounding box center [253, 397] width 20 height 20
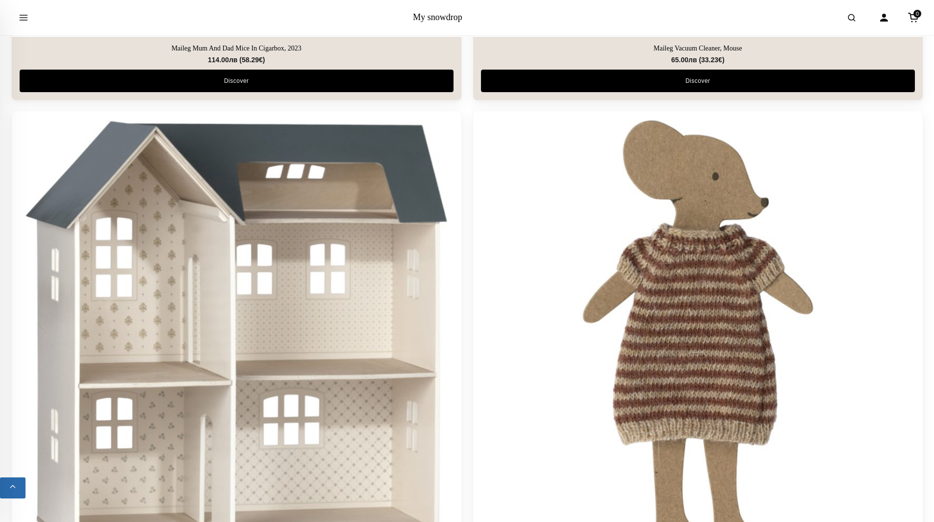
scroll to position [4111, 0]
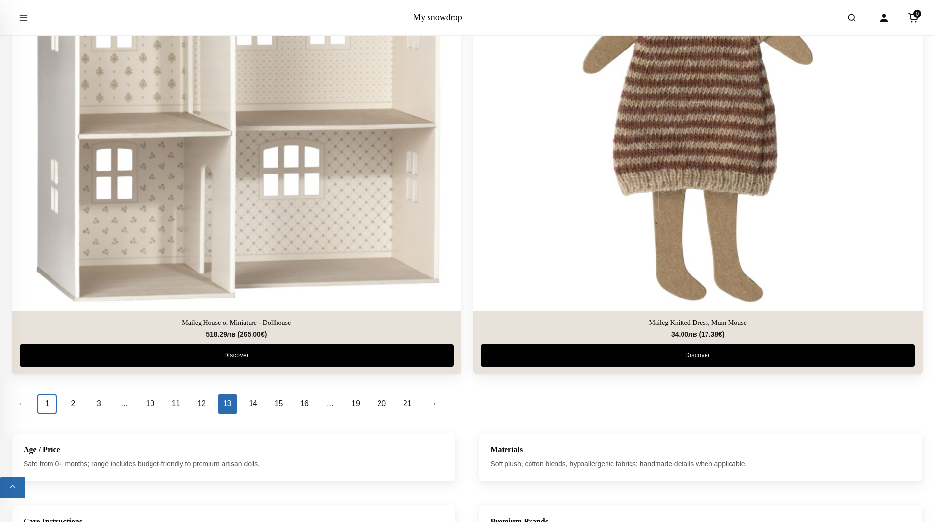
click at [49, 397] on link "1" at bounding box center [47, 404] width 20 height 20
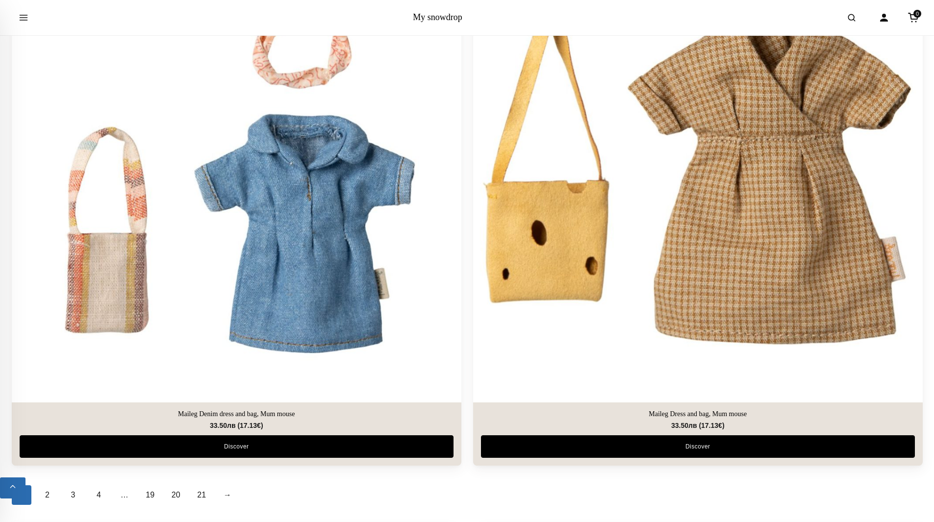
scroll to position [4314, 0]
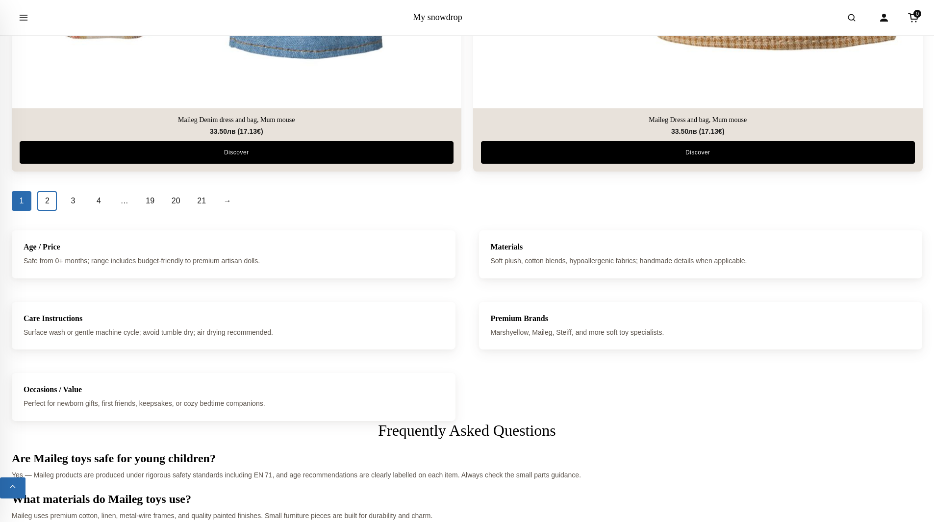
click at [46, 191] on link "2" at bounding box center [47, 201] width 20 height 20
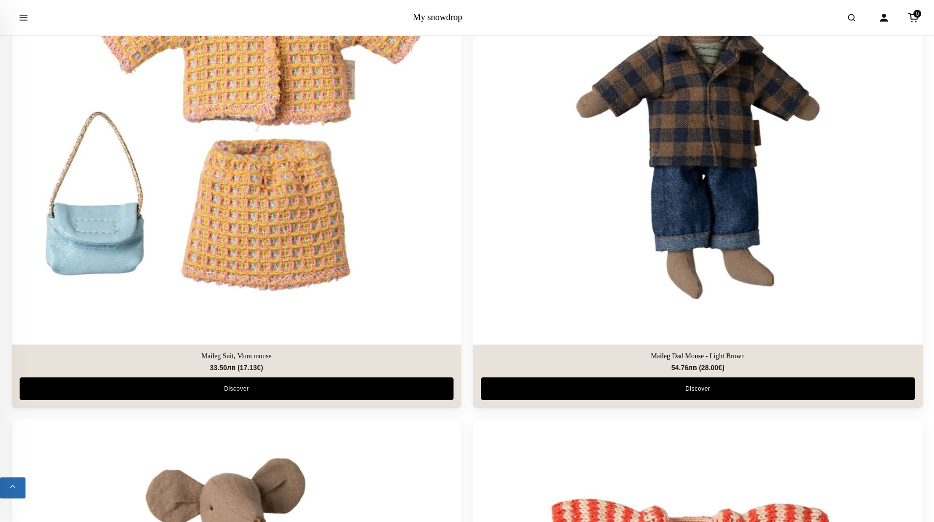
scroll to position [784, 0]
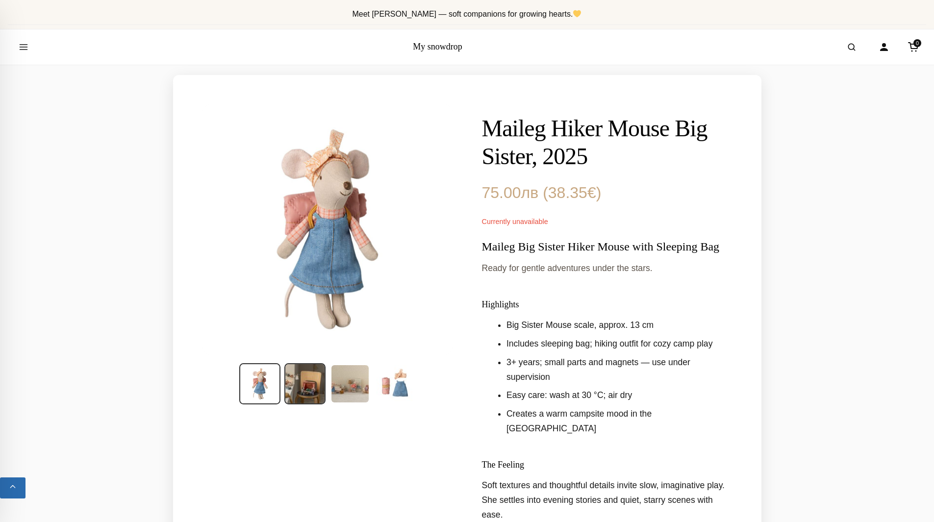
click at [292, 393] on img at bounding box center [304, 383] width 41 height 41
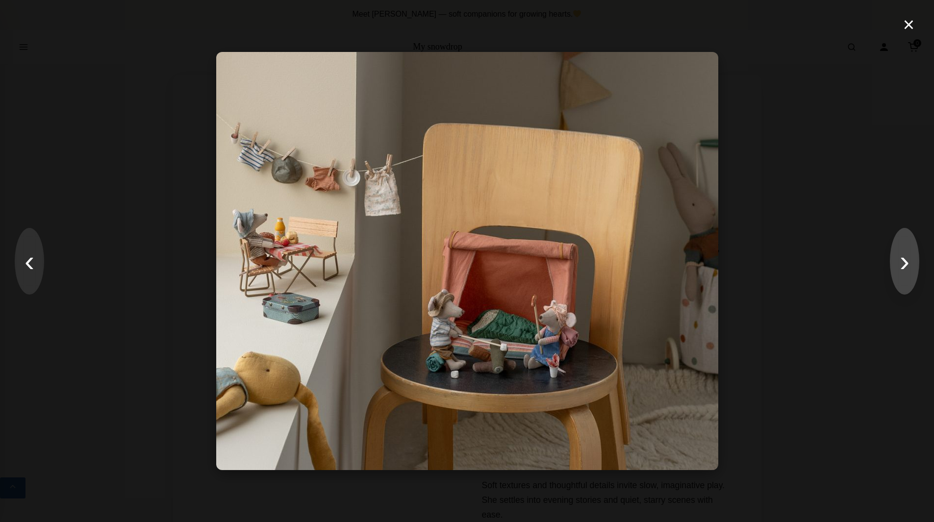
click at [901, 260] on button "›" at bounding box center [904, 261] width 29 height 67
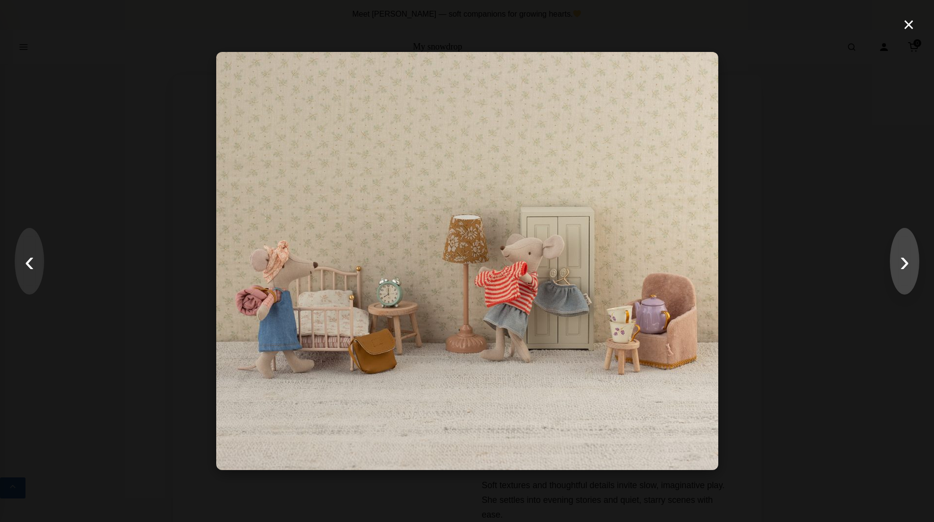
click at [899, 261] on button "›" at bounding box center [904, 261] width 29 height 67
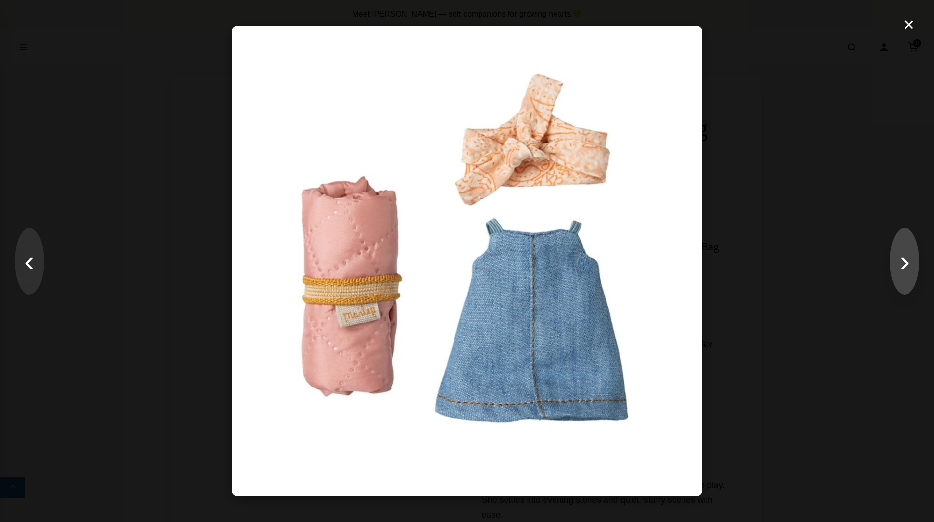
click at [910, 278] on button "›" at bounding box center [904, 261] width 29 height 67
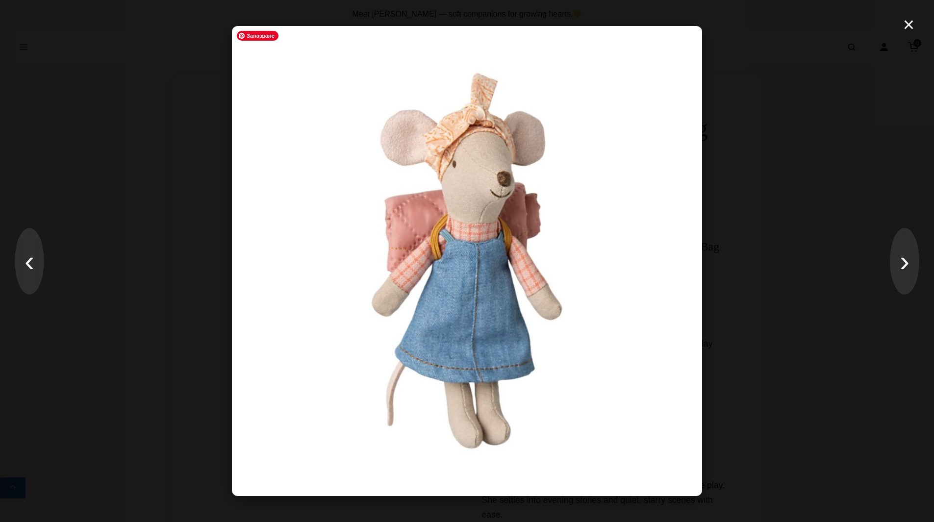
click at [715, 285] on div "× ‹ ›" at bounding box center [467, 261] width 934 height 522
drag, startPoint x: 737, startPoint y: 141, endPoint x: 756, endPoint y: 103, distance: 42.3
click at [733, 142] on div "× ‹ ›" at bounding box center [467, 261] width 934 height 522
drag, startPoint x: 913, startPoint y: 25, endPoint x: 895, endPoint y: 16, distance: 20.0
click at [913, 25] on button "×" at bounding box center [908, 24] width 21 height 29
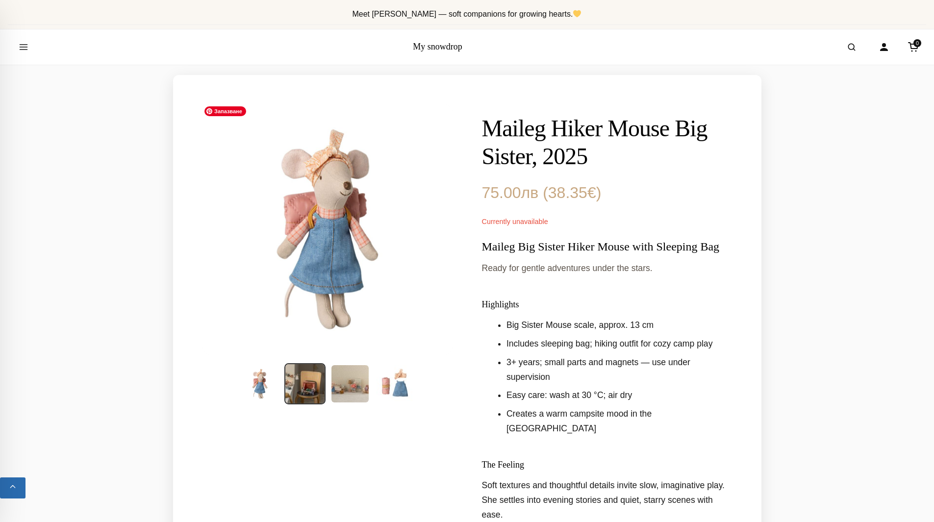
click at [518, 223] on span "Currently unavailable" at bounding box center [515, 222] width 66 height 8
click at [592, 221] on div "Currently unavailable" at bounding box center [607, 221] width 250 height 13
click at [511, 218] on span "Currently unavailable" at bounding box center [515, 222] width 66 height 8
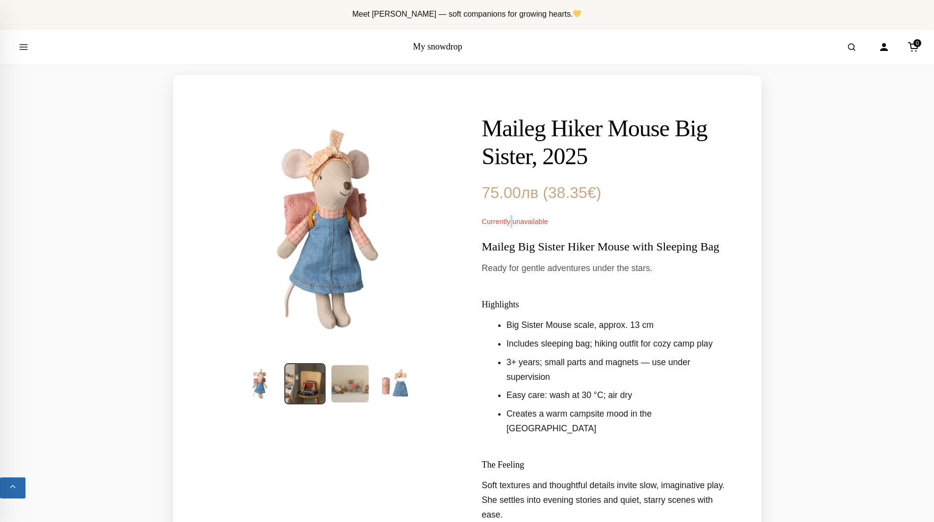
click at [511, 218] on span "Currently unavailable" at bounding box center [515, 222] width 66 height 8
click at [385, 382] on img at bounding box center [394, 383] width 41 height 41
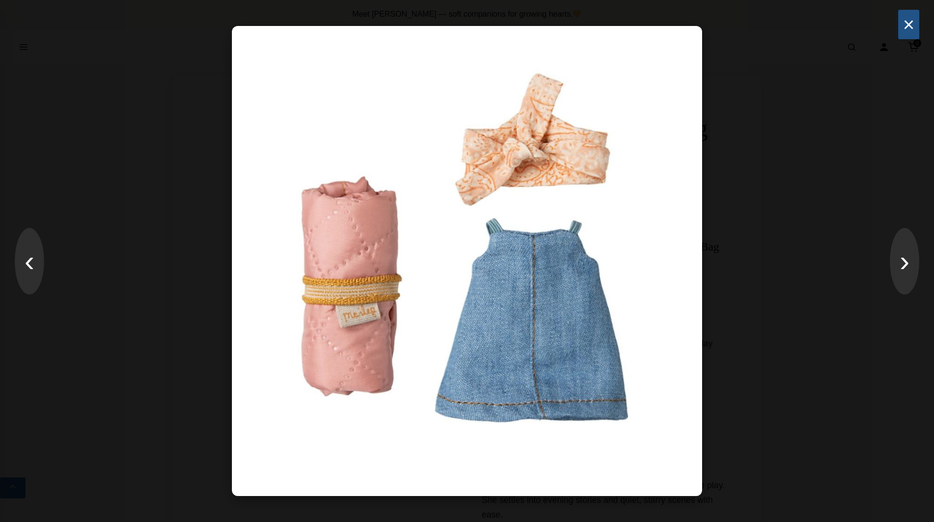
click at [915, 19] on button "×" at bounding box center [908, 24] width 21 height 29
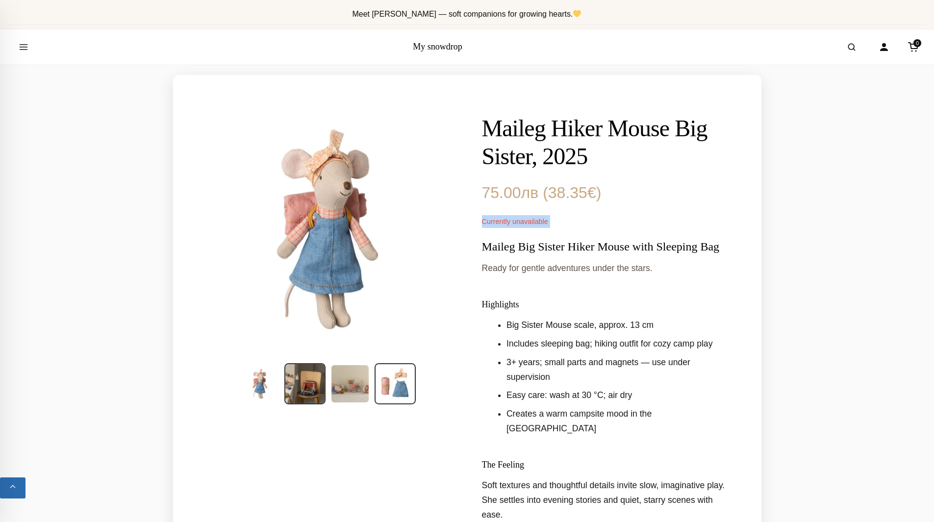
click at [308, 375] on img at bounding box center [304, 383] width 41 height 41
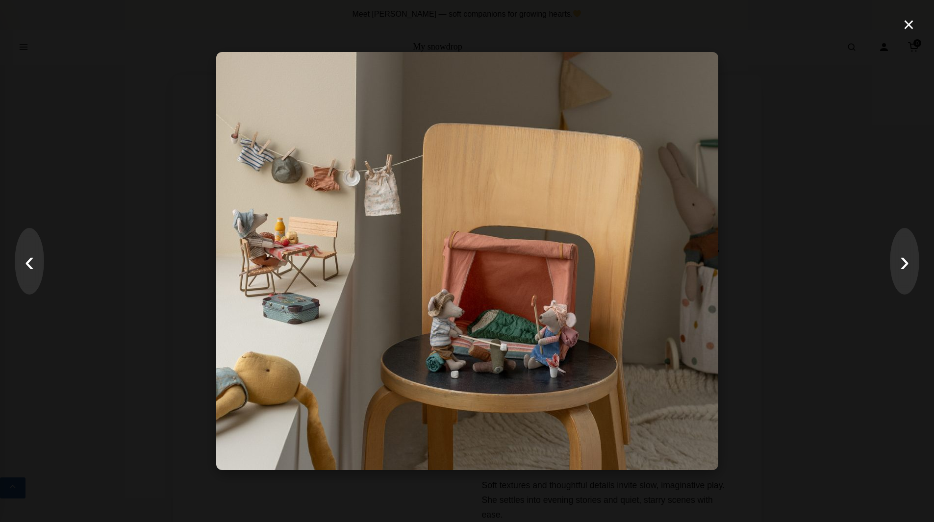
click at [920, 275] on div "× ‹ ›" at bounding box center [467, 261] width 934 height 522
click at [915, 264] on button "›" at bounding box center [904, 261] width 29 height 67
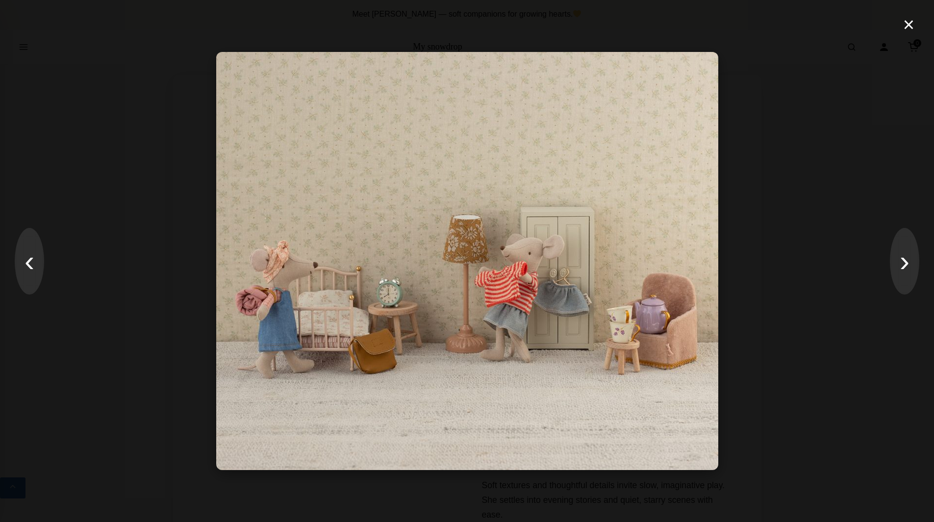
click at [920, 262] on div "× ‹ ›" at bounding box center [467, 261] width 934 height 522
click at [914, 265] on button "›" at bounding box center [904, 261] width 29 height 67
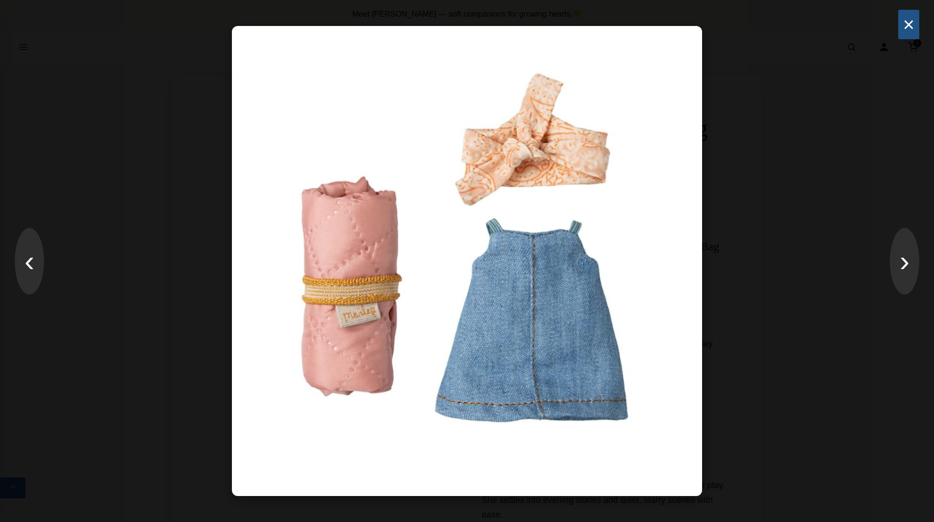
click at [913, 16] on button "×" at bounding box center [908, 24] width 21 height 29
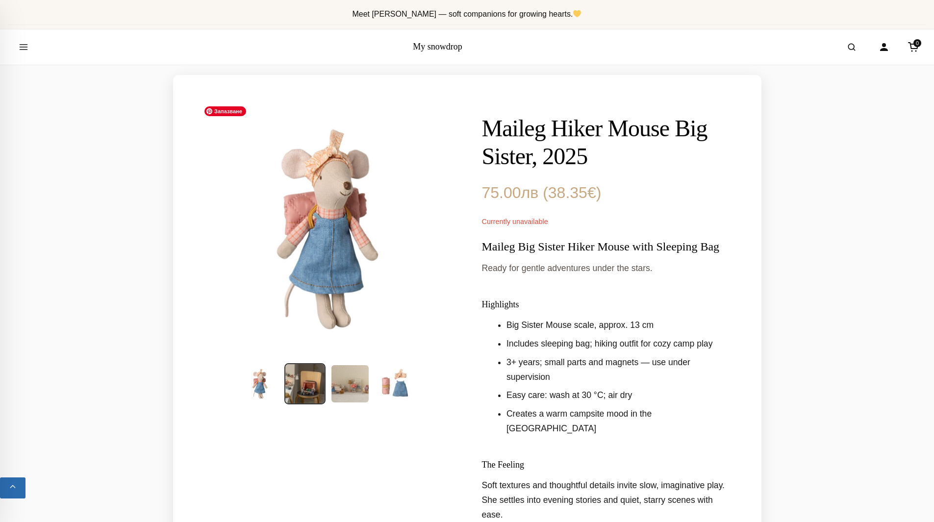
click at [379, 219] on img at bounding box center [327, 229] width 250 height 250
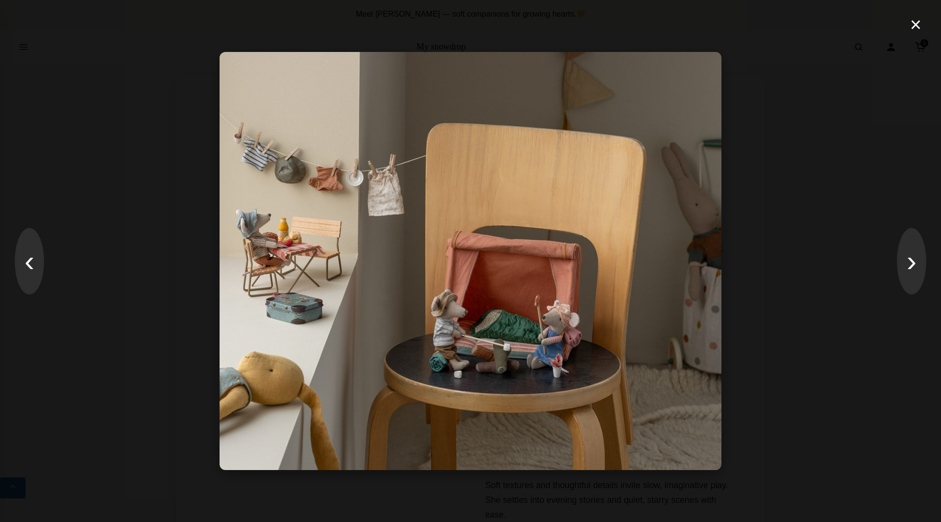
click at [96, 263] on div "× ‹ ›" at bounding box center [470, 261] width 941 height 522
click at [920, 26] on button "×" at bounding box center [915, 24] width 21 height 29
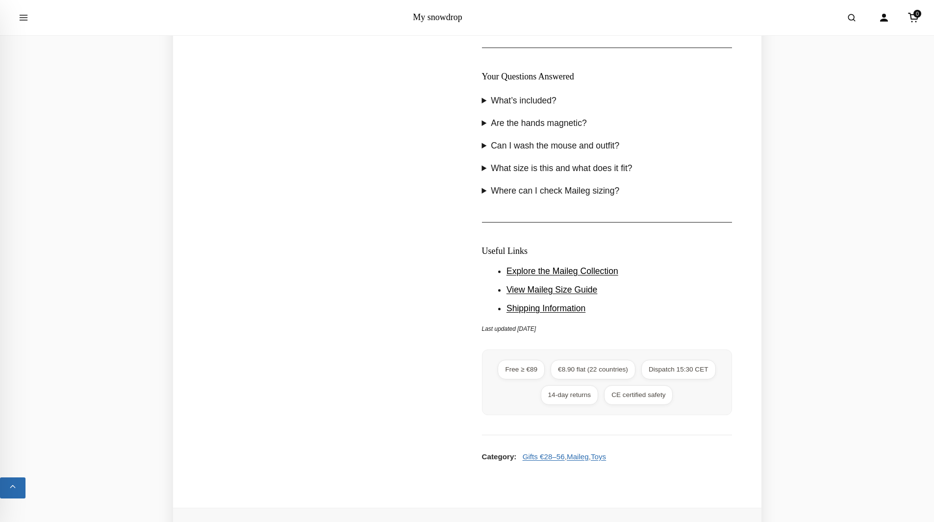
scroll to position [1274, 0]
